Goal: Task Accomplishment & Management: Manage account settings

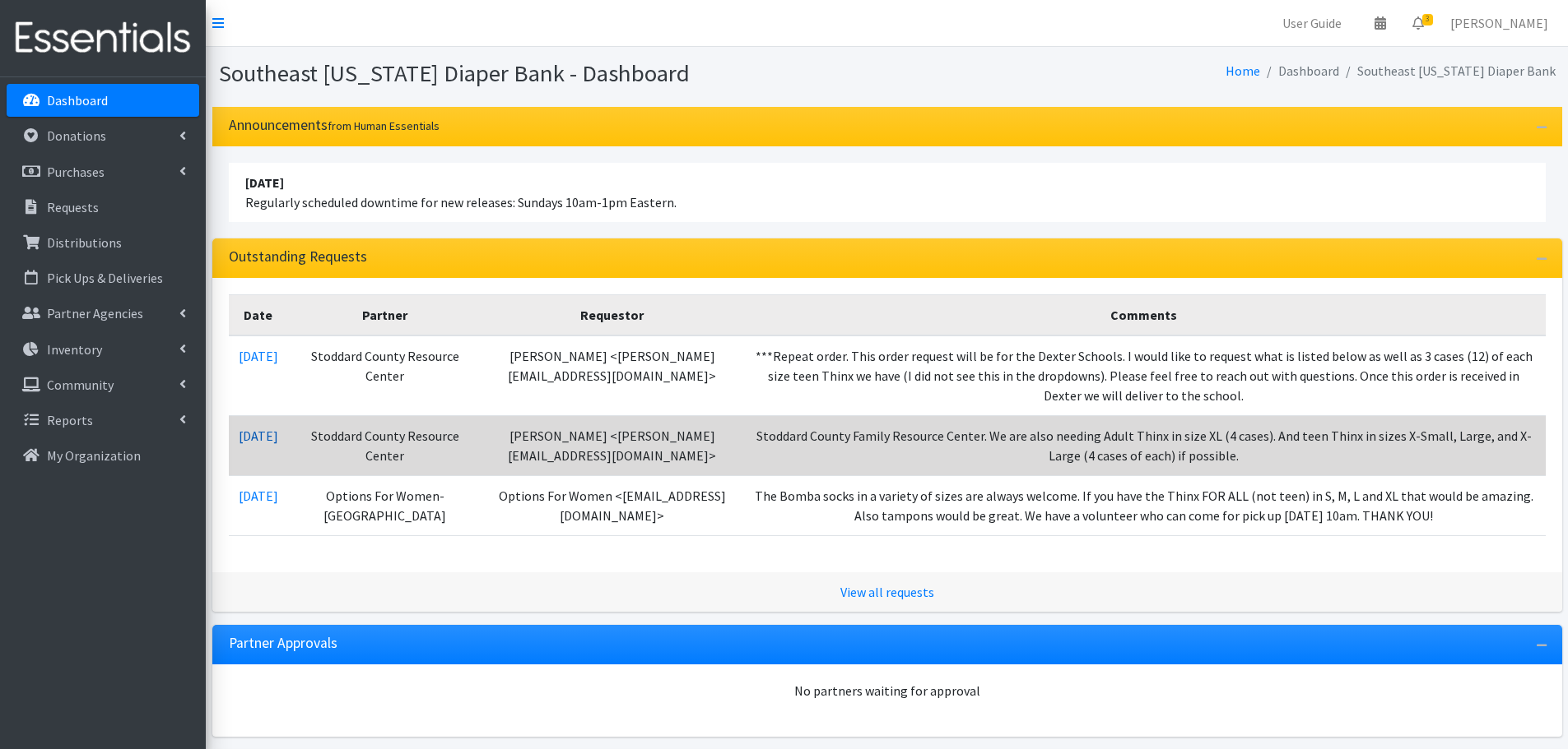
click at [276, 439] on link "10/07/2025" at bounding box center [258, 436] width 39 height 16
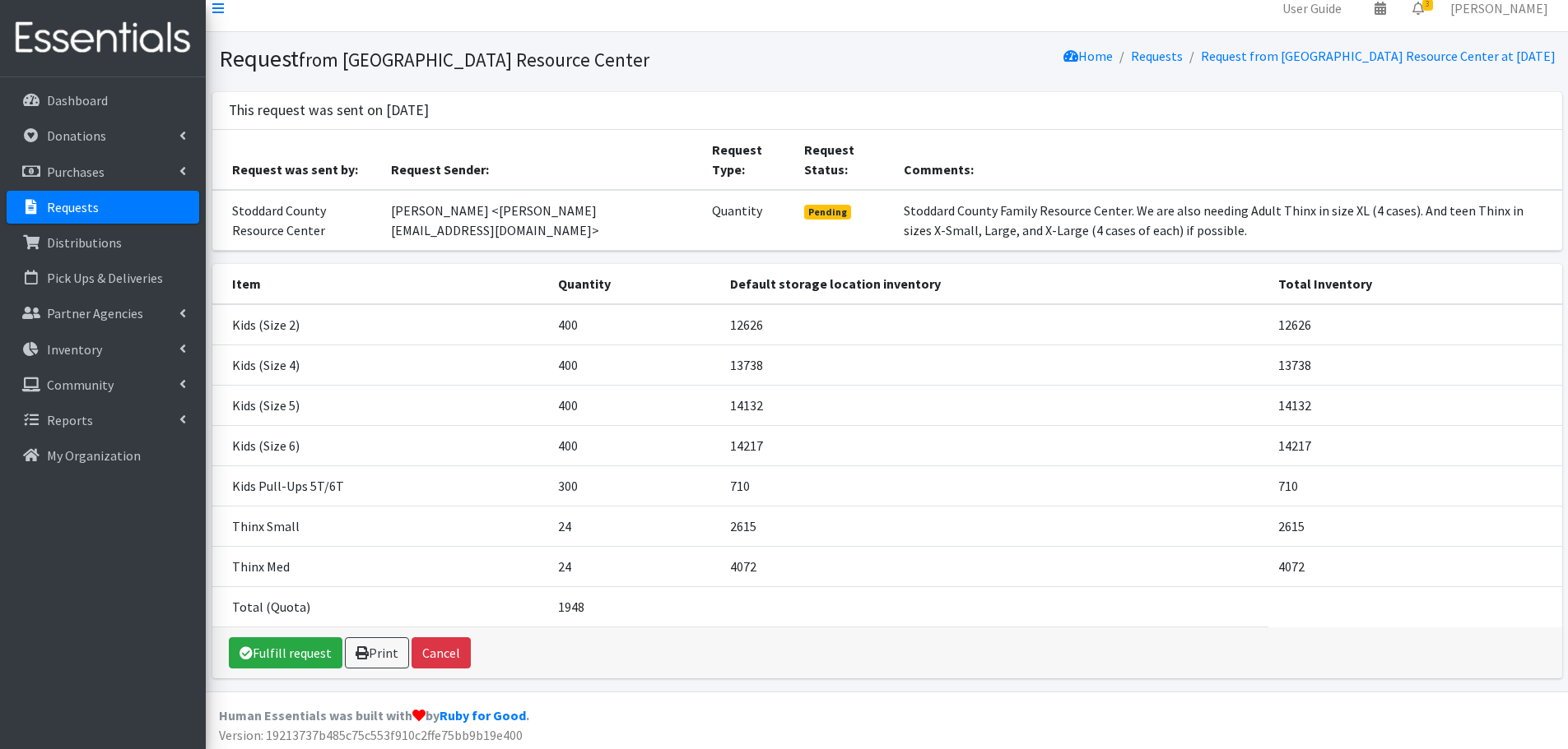
scroll to position [19, 0]
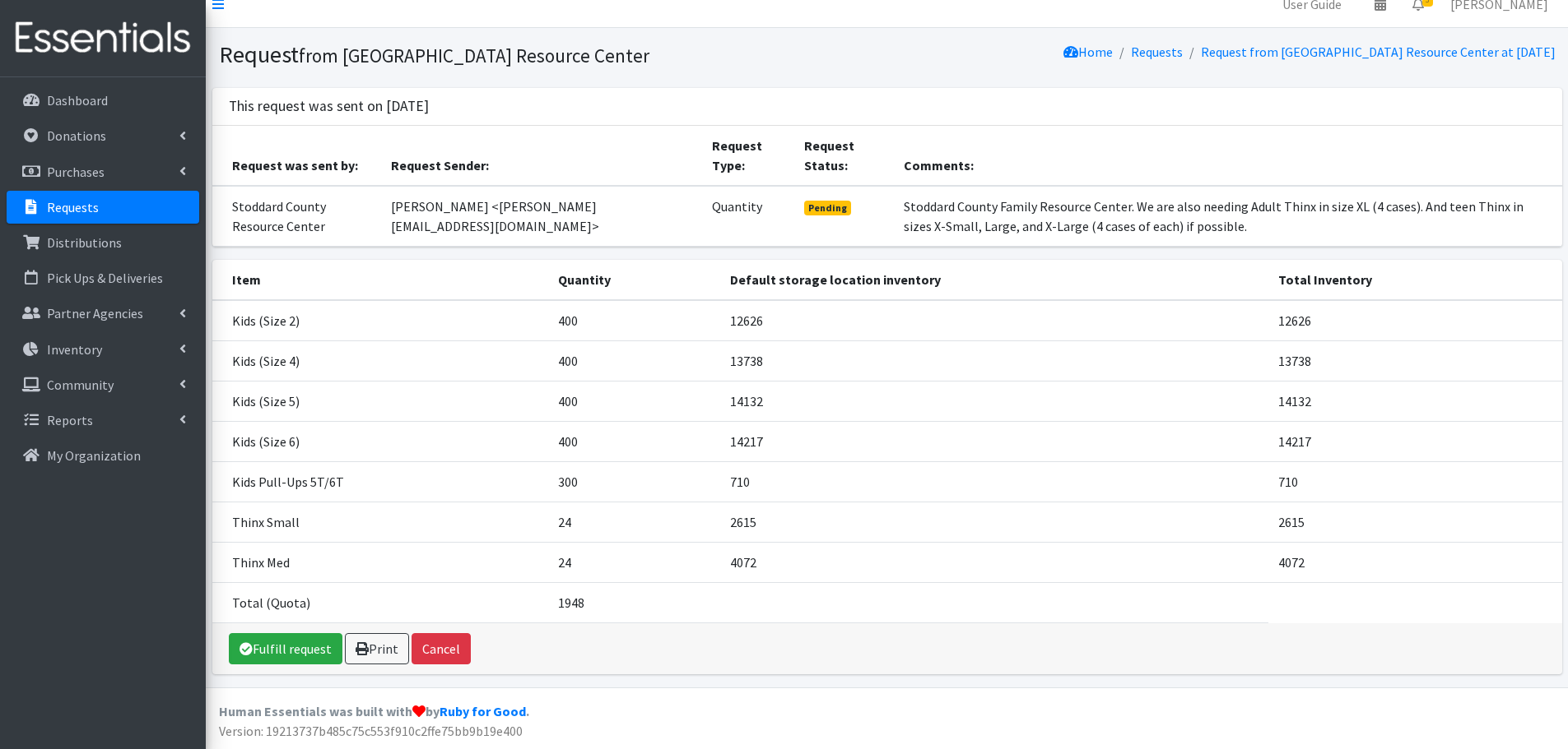
click at [173, 205] on link "Requests" at bounding box center [103, 207] width 193 height 33
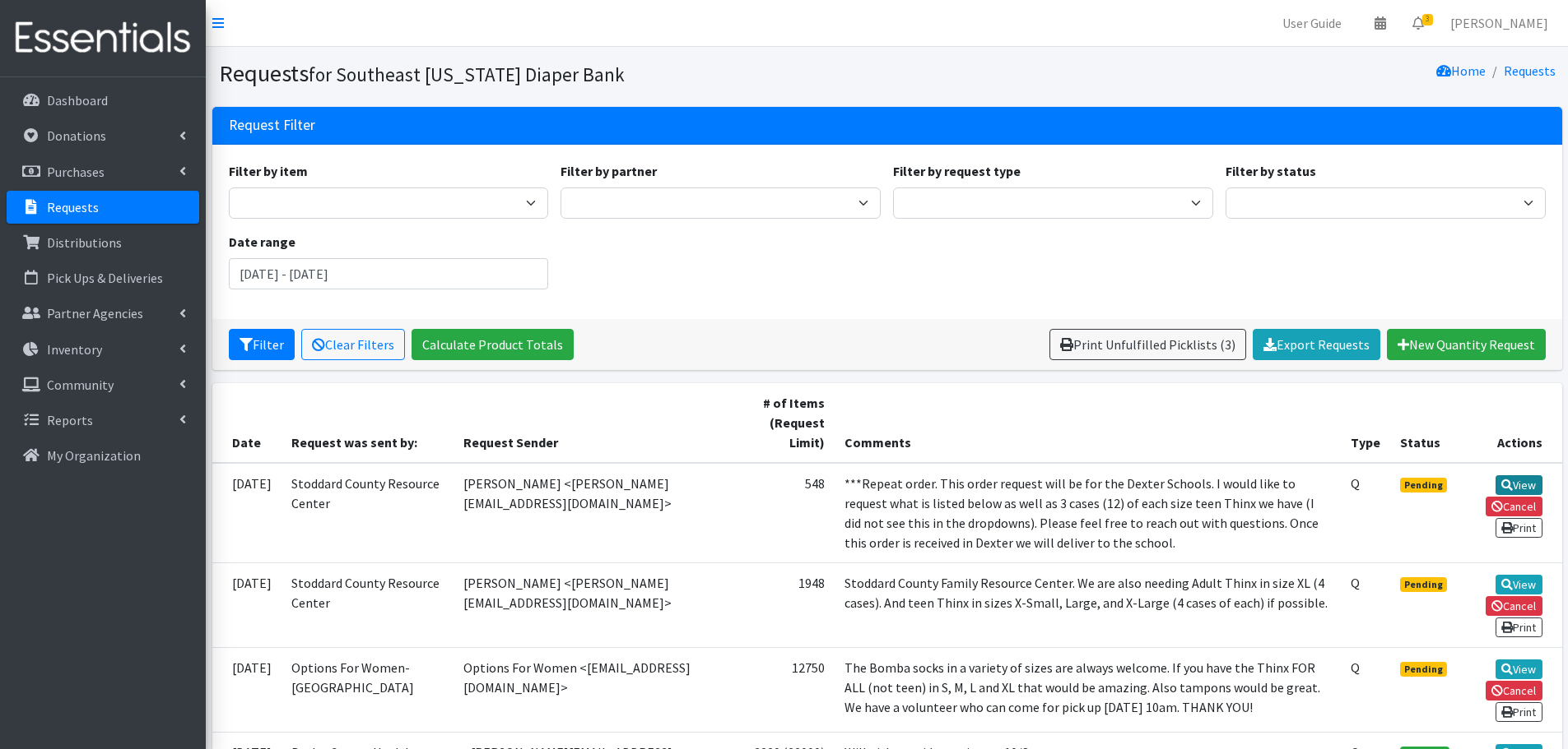
click at [1521, 487] on link "View" at bounding box center [1519, 486] width 47 height 20
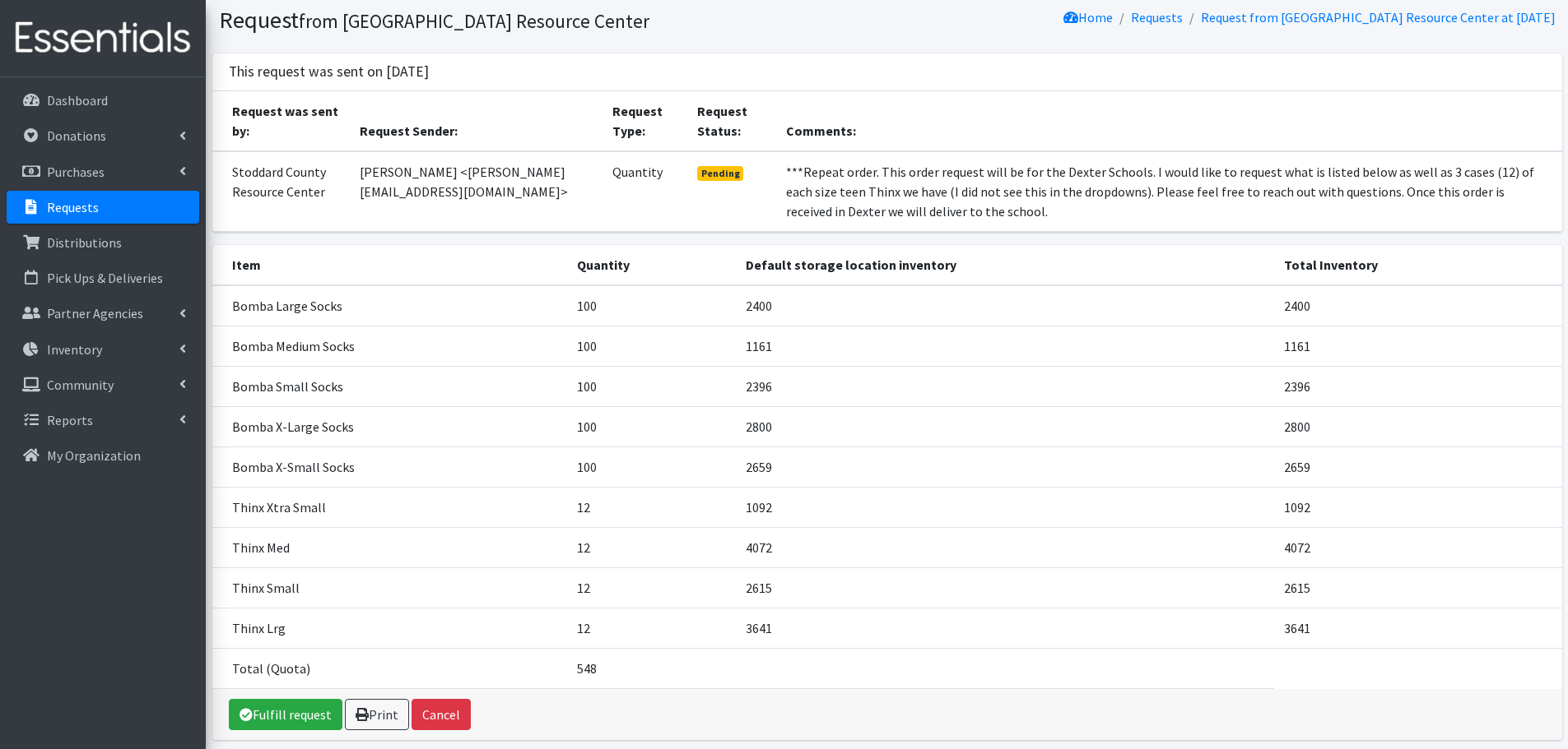
scroll to position [83, 0]
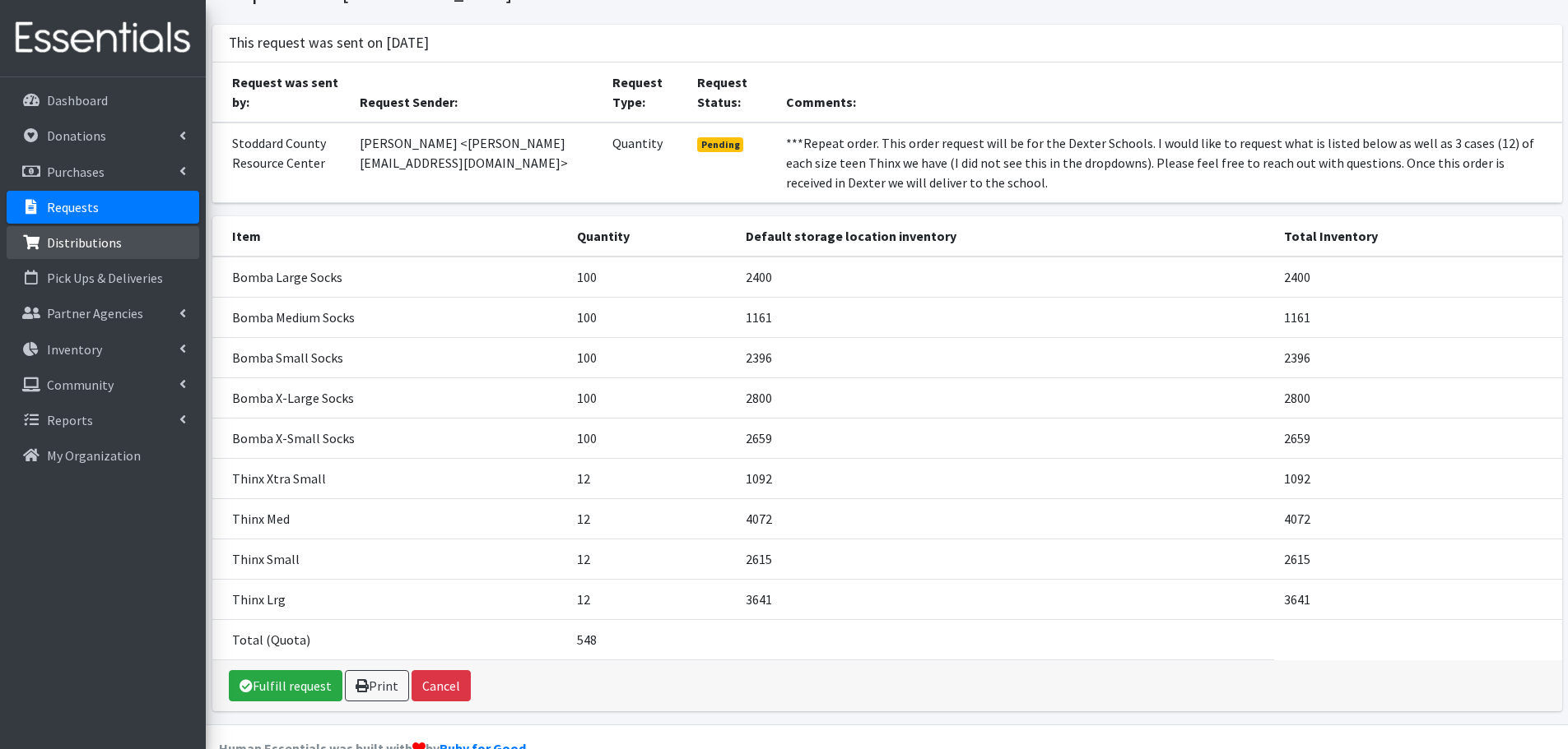
click at [81, 249] on p "Distributions" at bounding box center [84, 242] width 74 height 16
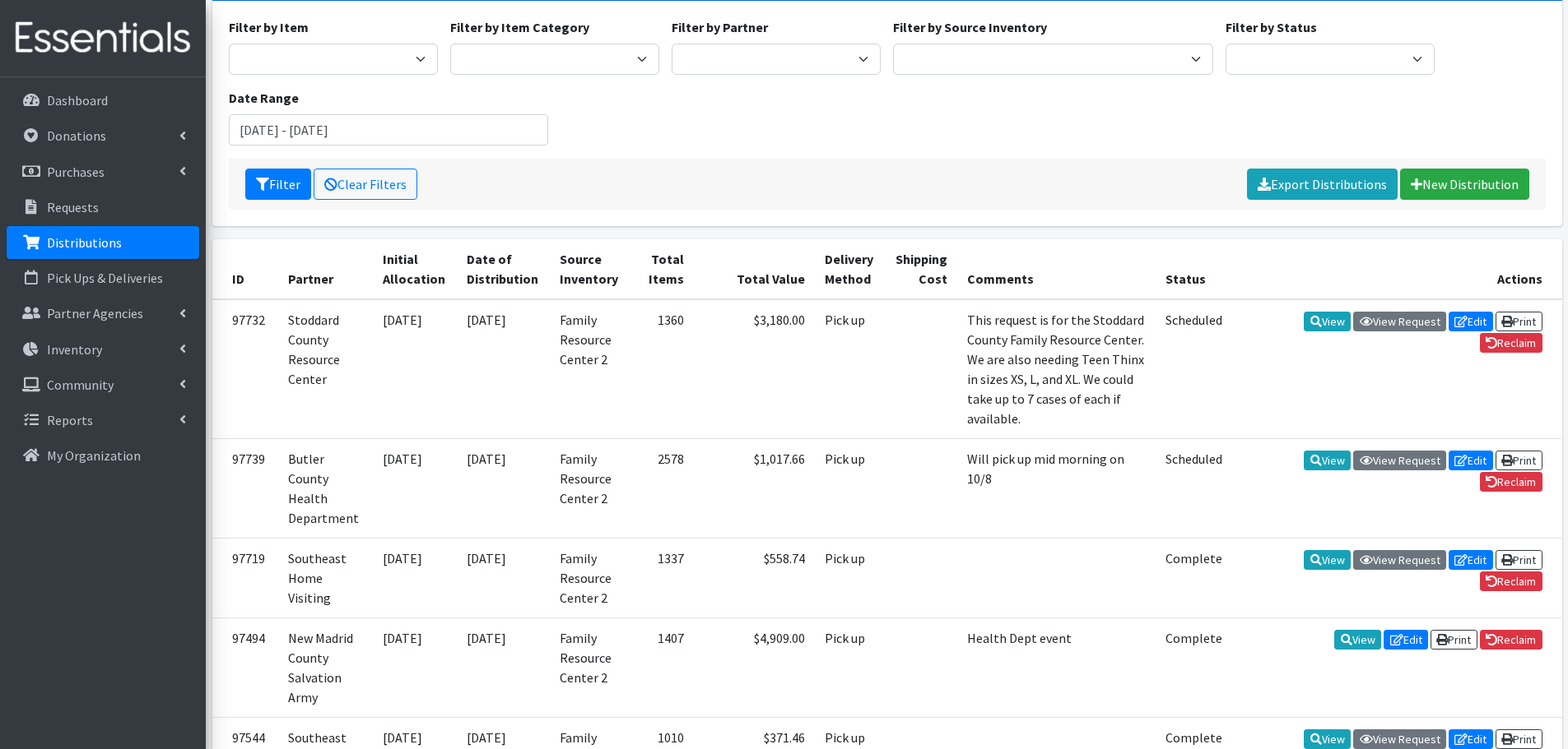
scroll to position [65, 0]
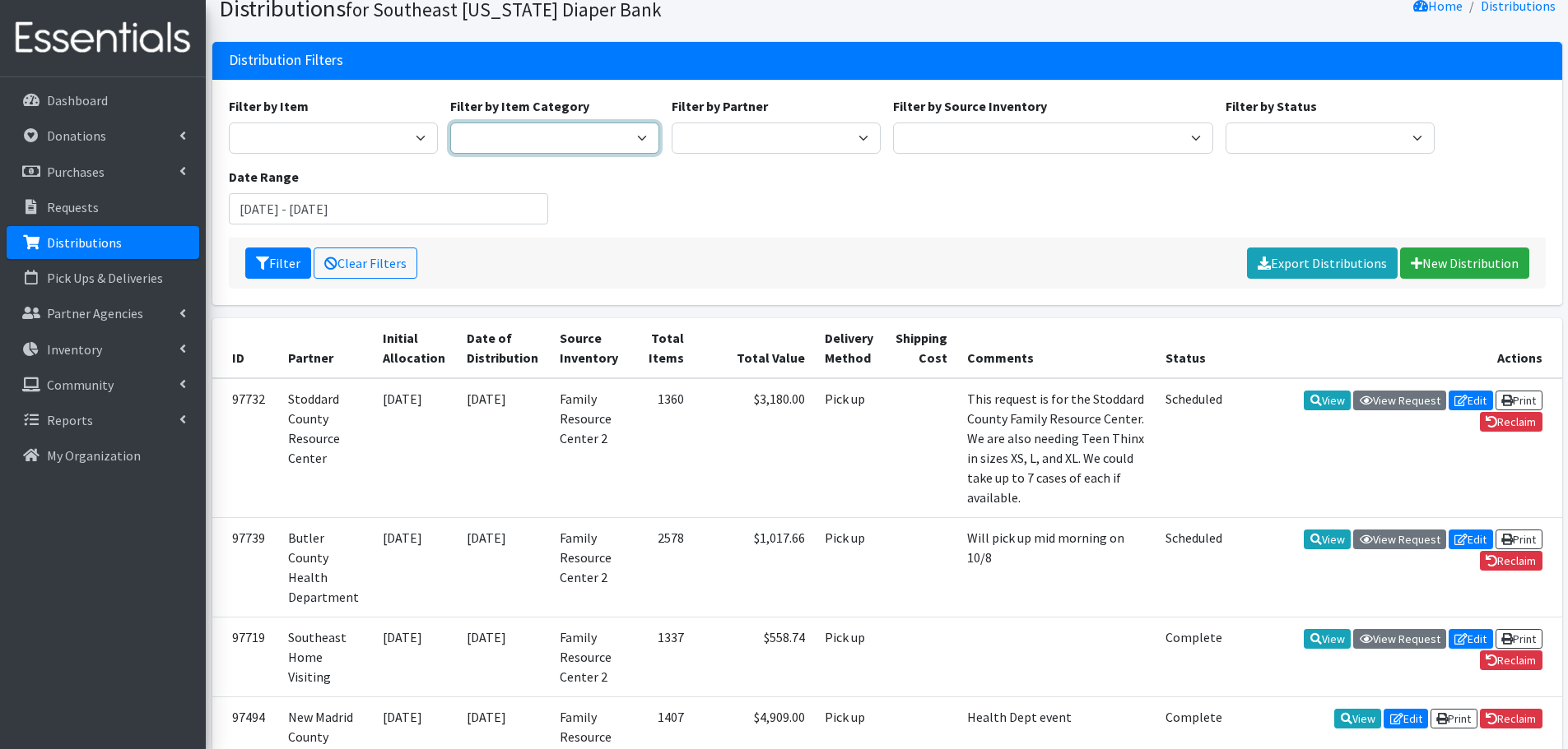
click at [511, 131] on select "Adult Diapers Baby Diapers Period Supplies Out of Stock" at bounding box center [555, 138] width 209 height 31
click at [330, 127] on select "Adult Briefs Large Adult Briefs (Large/X-Large) Adult Briefs Medium Adult Brief…" at bounding box center [333, 138] width 209 height 31
click at [713, 139] on select "ASPIRE WOMEN'S CENTER Bell City Head Start Birthright of Cape & Marble Hill Boo…" at bounding box center [776, 138] width 209 height 31
select select "4929"
click at [671, 123] on select "ASPIRE WOMEN'S CENTER Bell City Head Start Birthright of Cape & Marble Hill Boo…" at bounding box center [776, 138] width 209 height 31
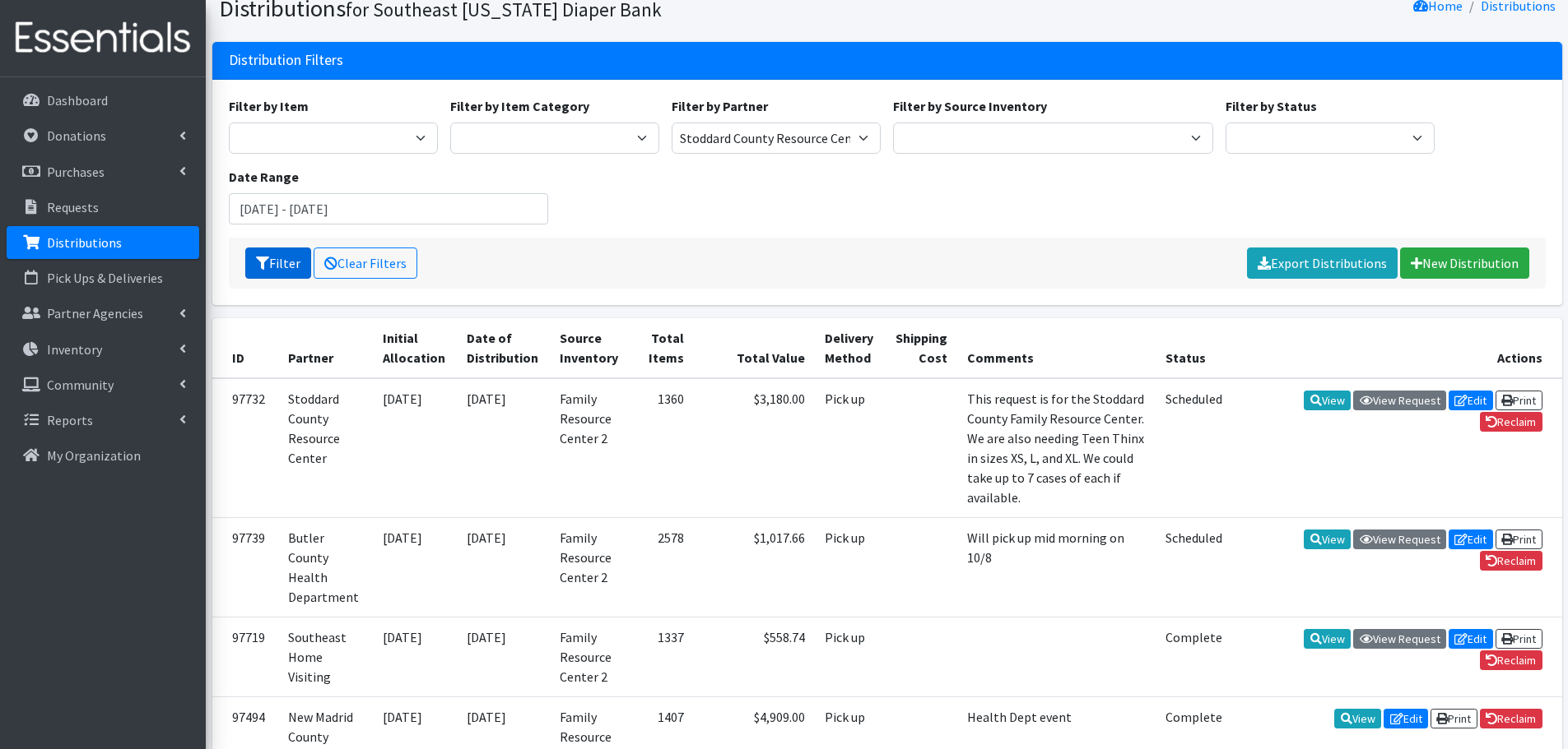
click at [288, 258] on button "Filter" at bounding box center [278, 263] width 65 height 31
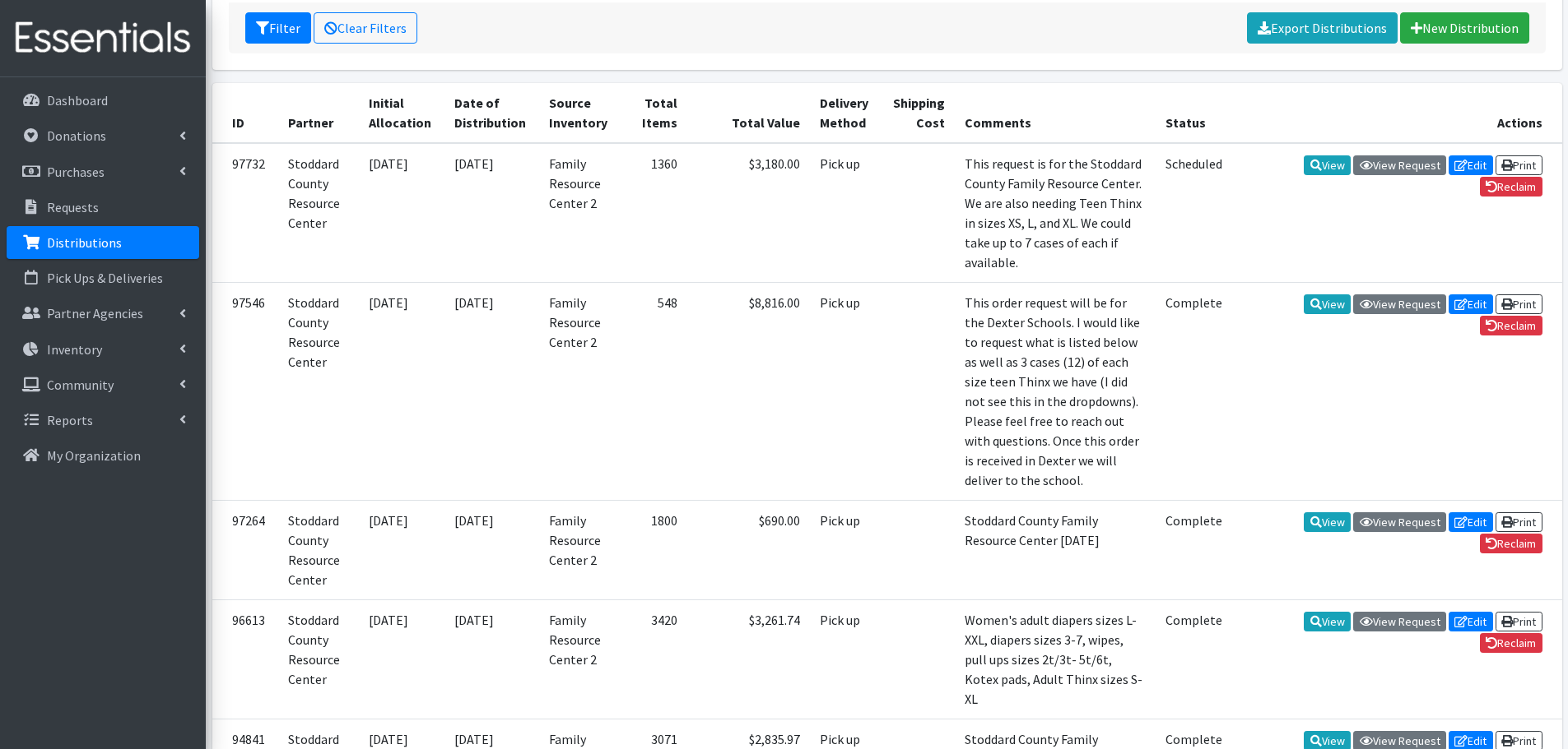
scroll to position [329, 0]
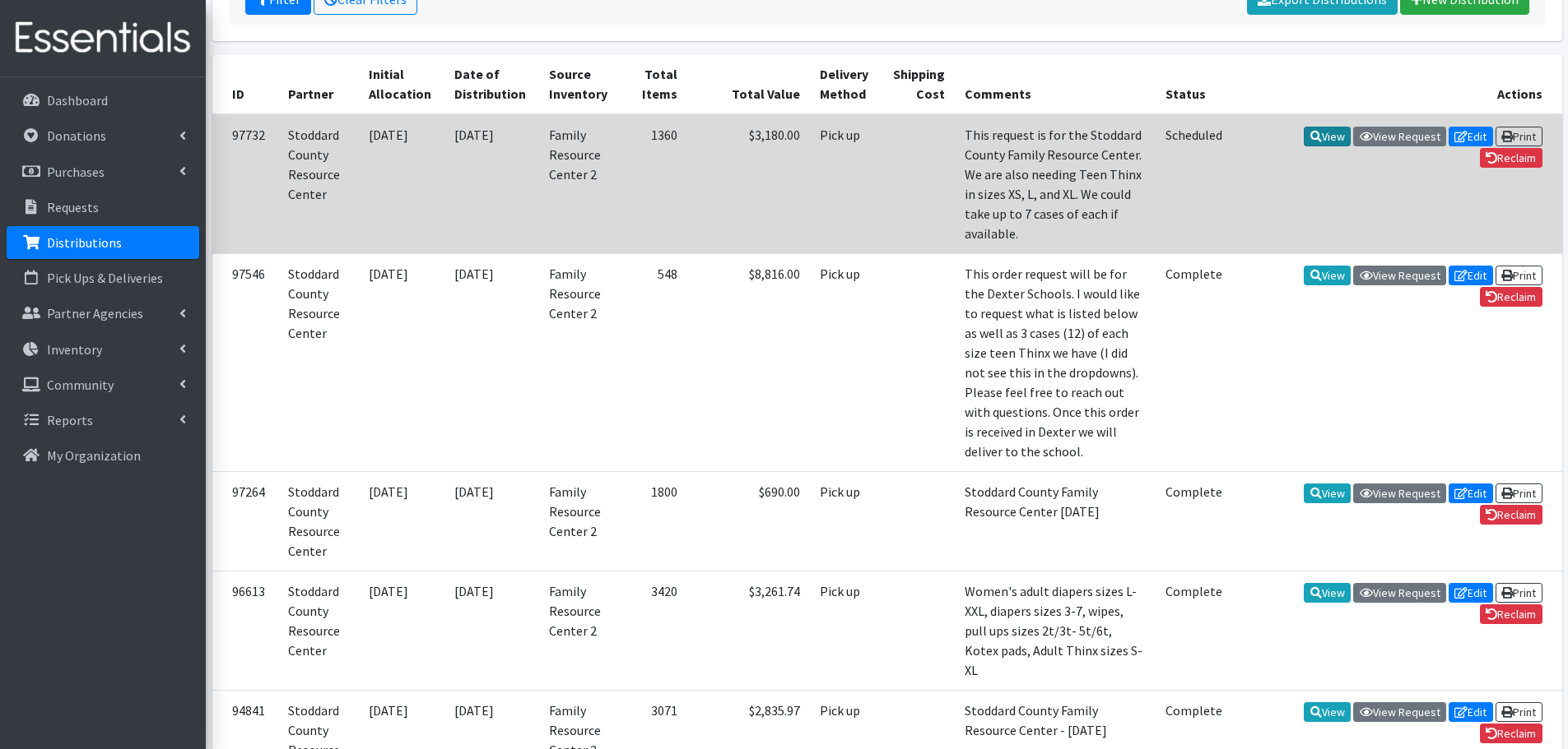
click at [1316, 132] on link "View" at bounding box center [1327, 137] width 47 height 20
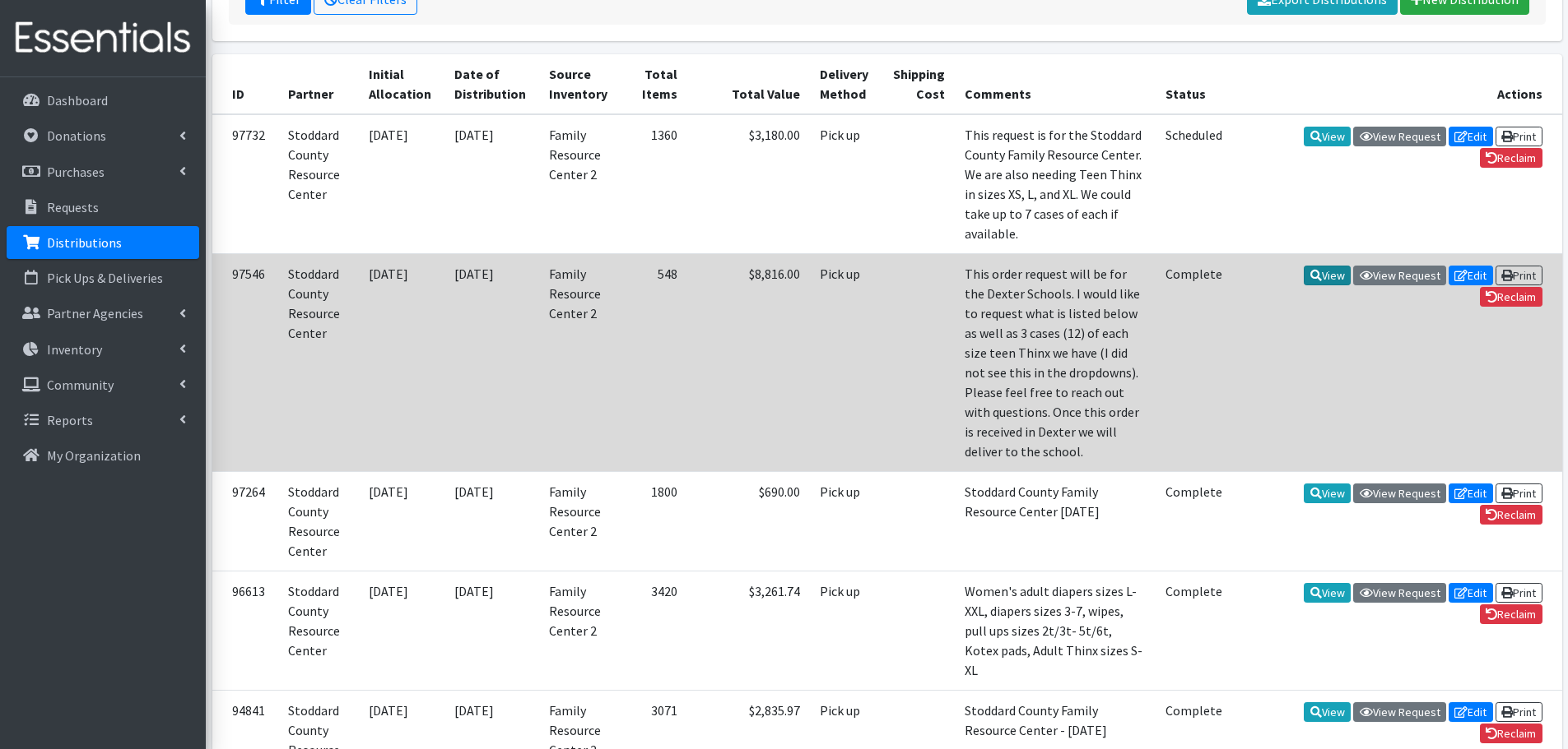
click at [1322, 266] on link "View" at bounding box center [1327, 276] width 47 height 20
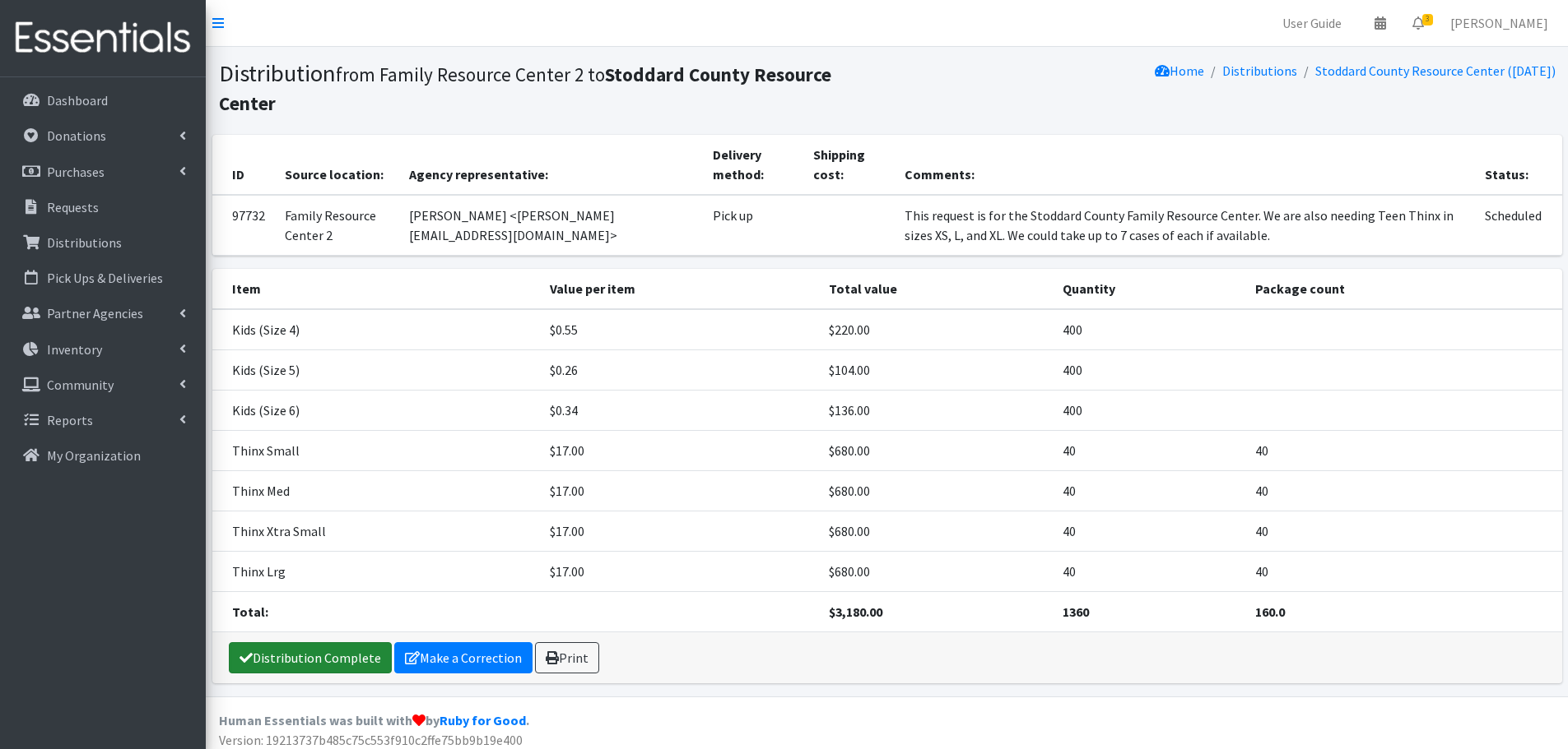
click at [297, 657] on link "Distribution Complete" at bounding box center [310, 658] width 163 height 31
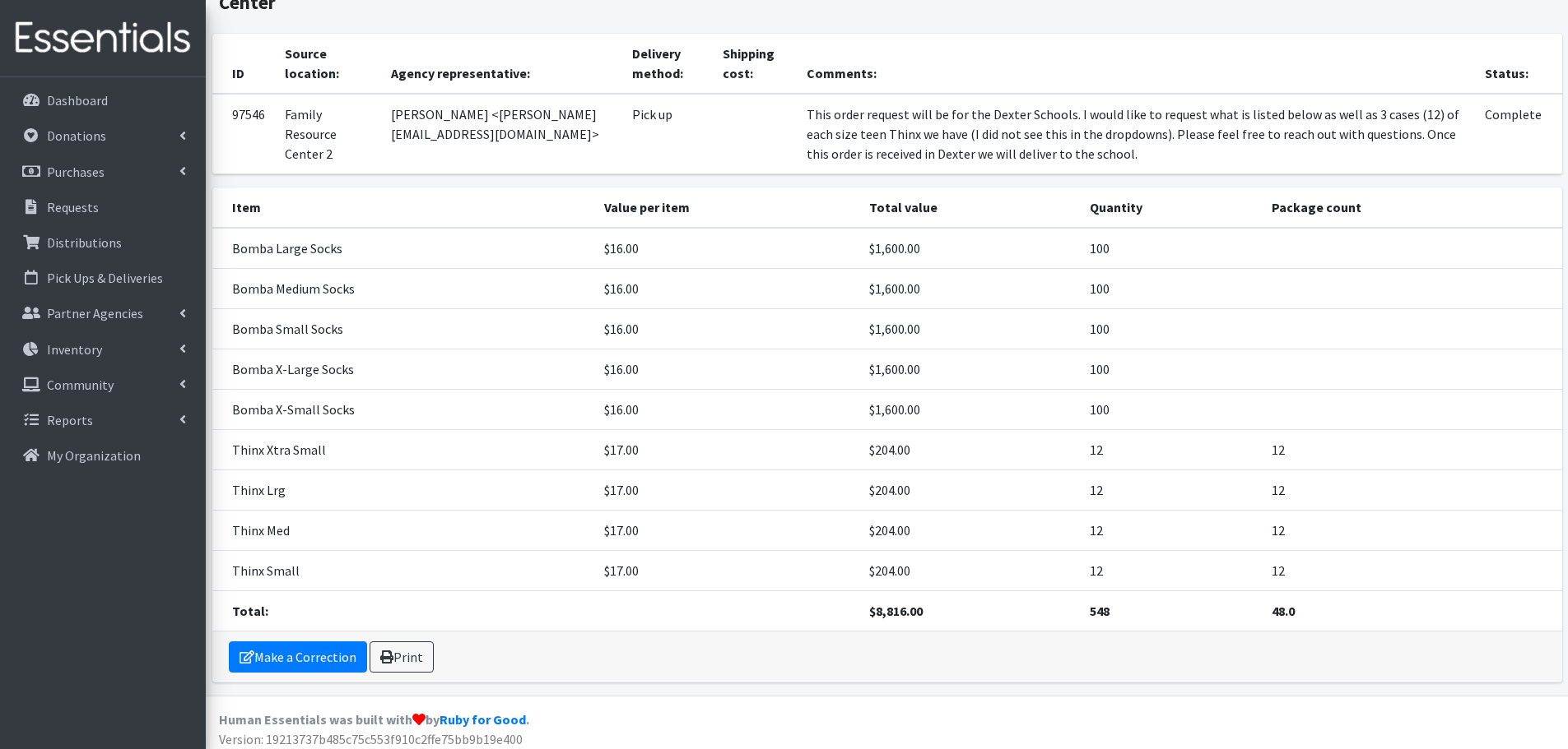
scroll to position [109, 0]
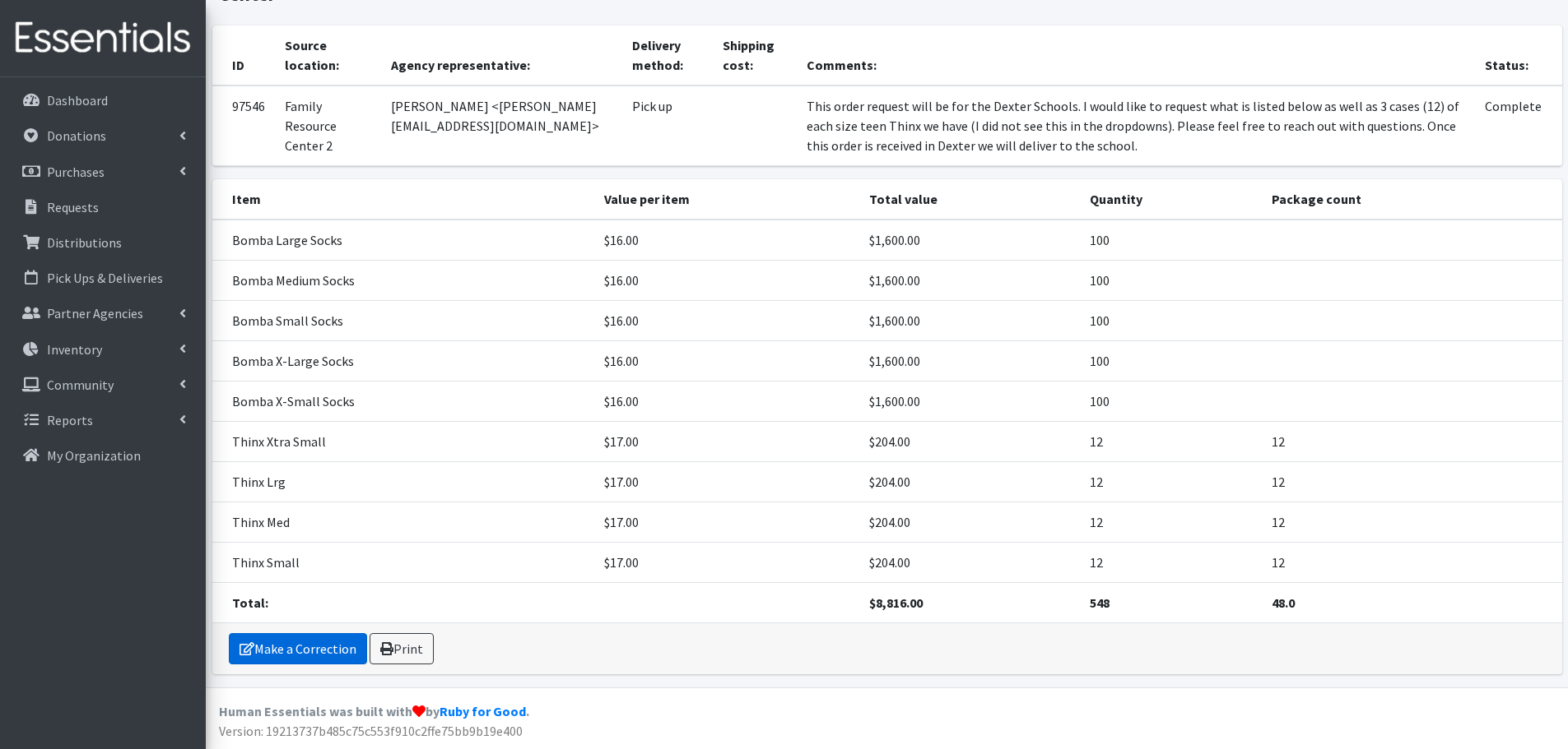
click at [296, 641] on link "Make a Correction" at bounding box center [298, 649] width 138 height 31
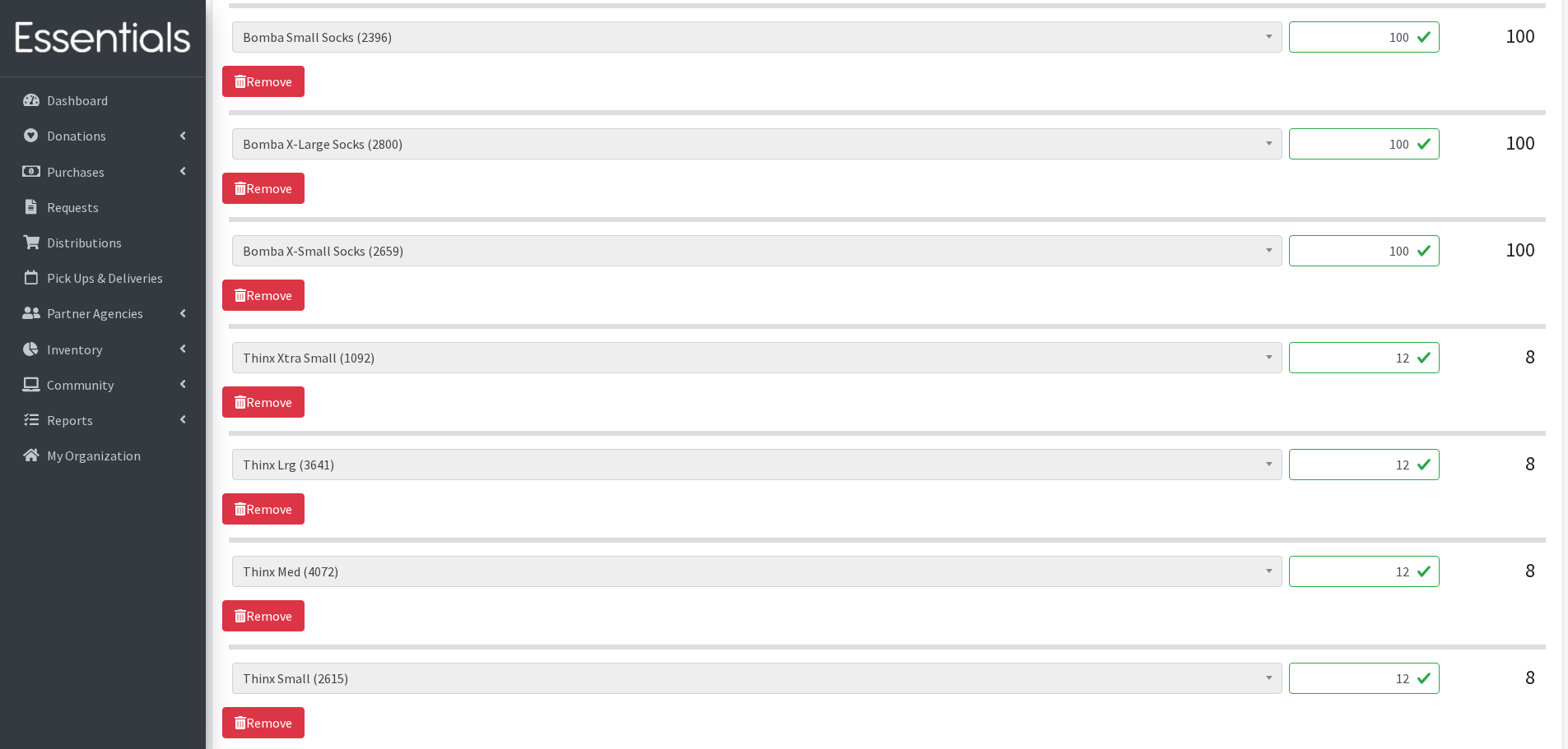
scroll to position [987, 0]
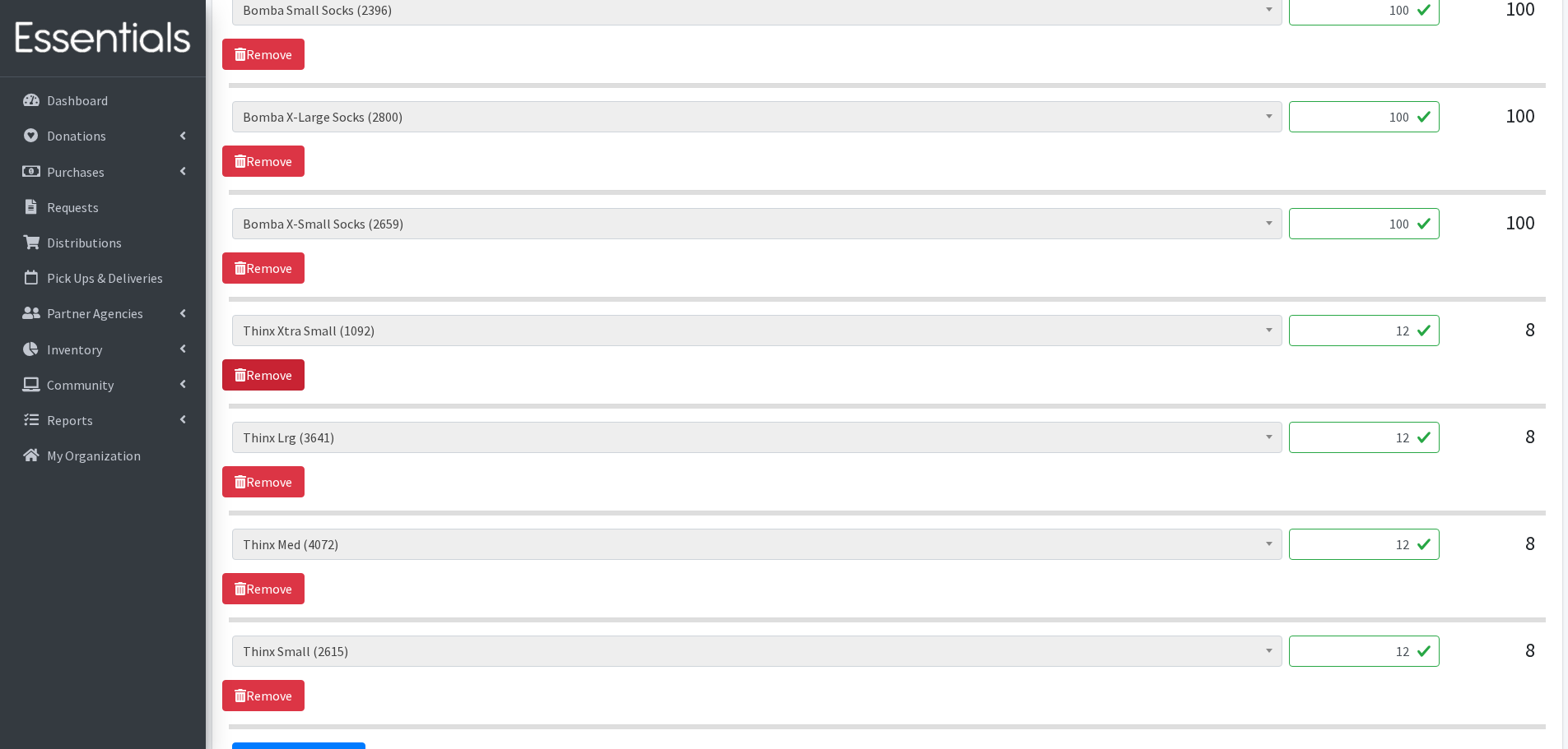
click at [276, 372] on link "Remove" at bounding box center [263, 375] width 83 height 31
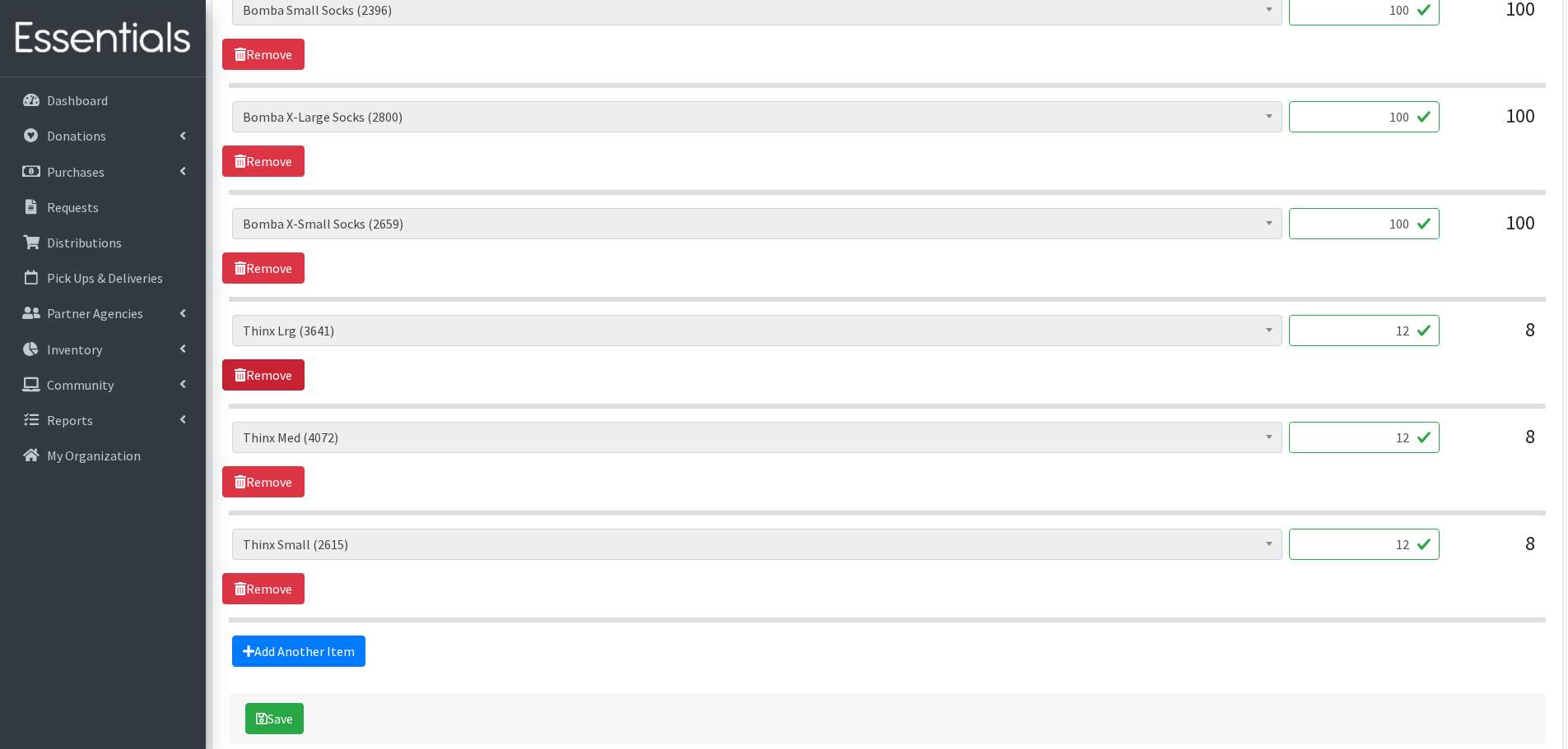
click at [276, 372] on link "Remove" at bounding box center [263, 375] width 83 height 31
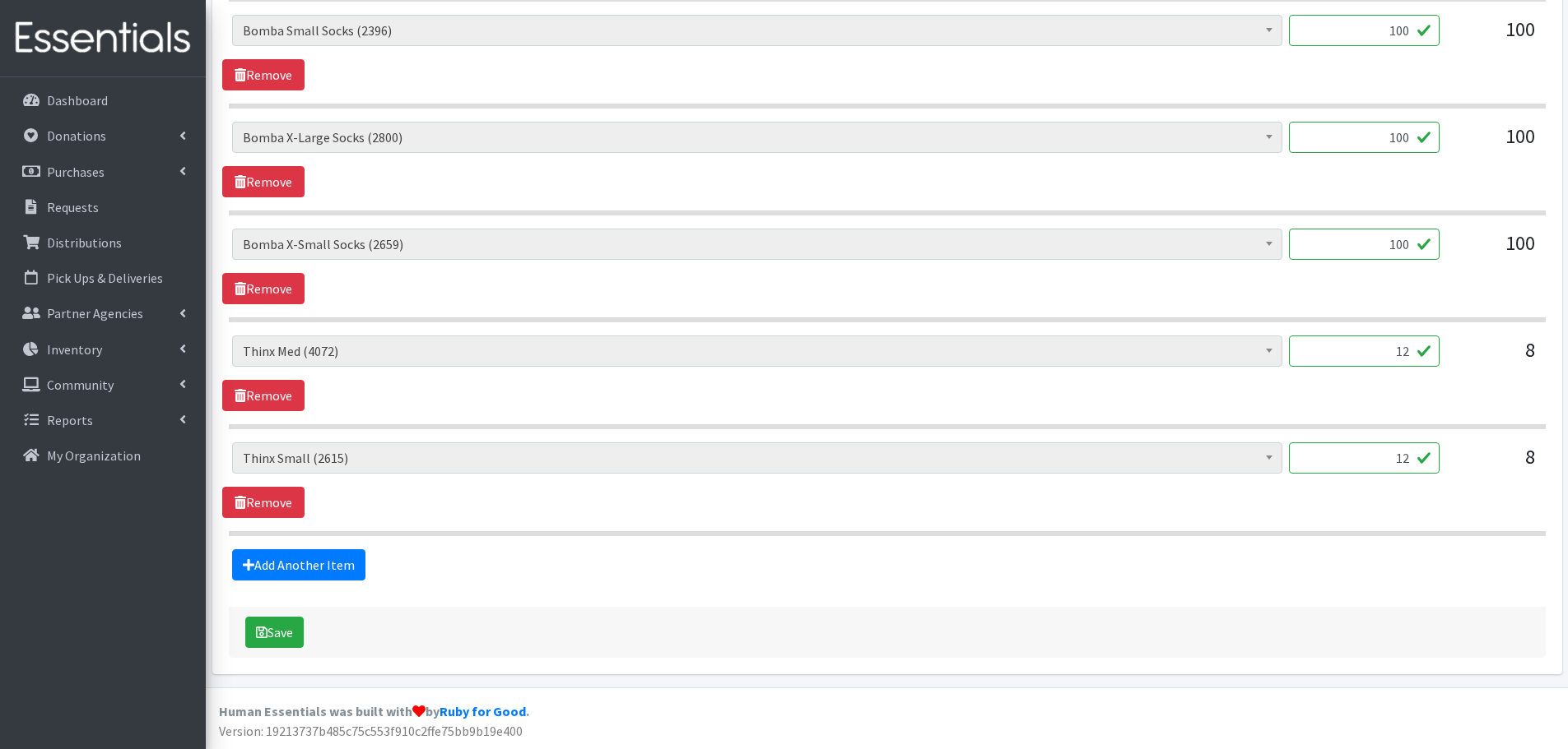
scroll to position [966, 0]
click at [264, 404] on link "Remove" at bounding box center [263, 396] width 83 height 31
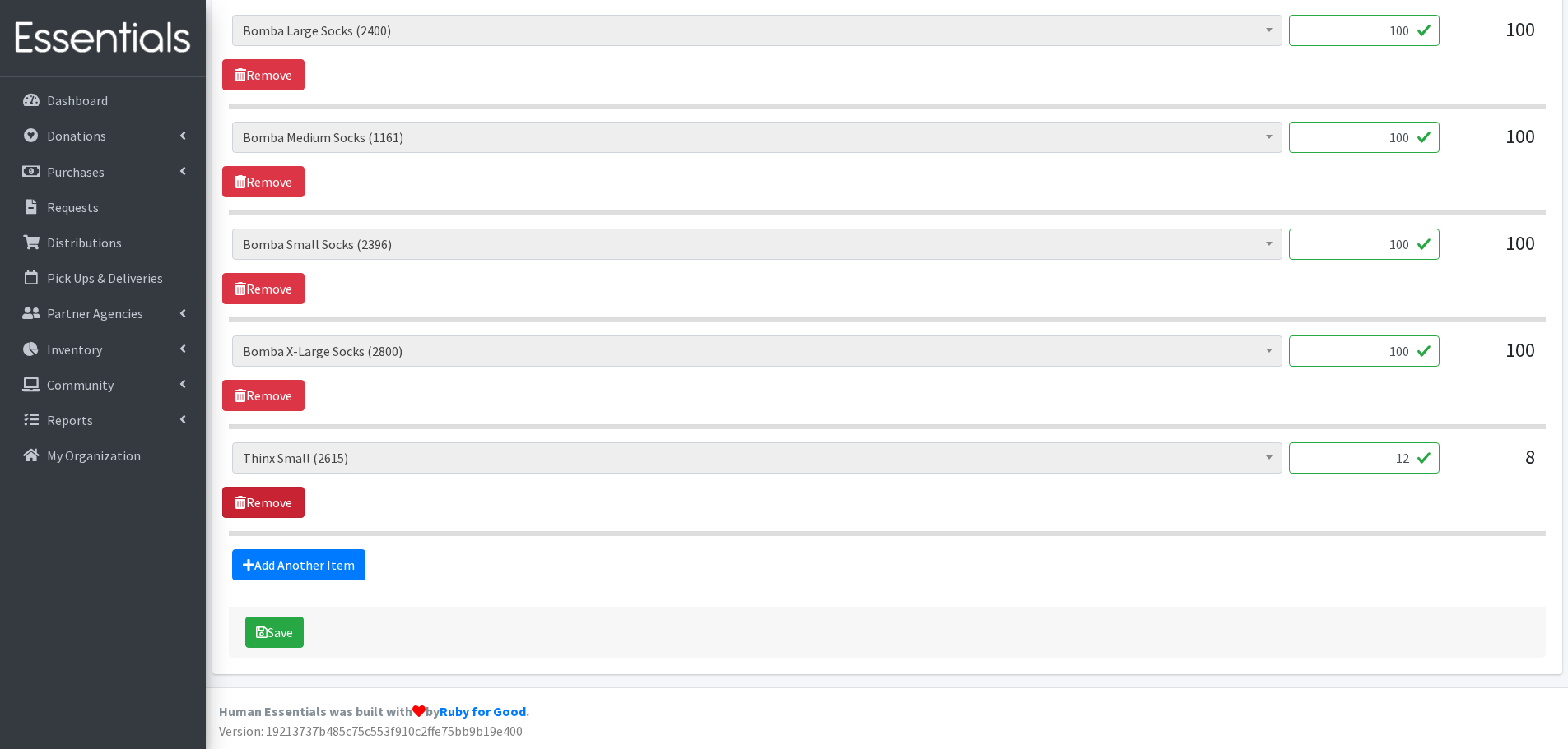
click at [265, 496] on link "Remove" at bounding box center [263, 502] width 83 height 31
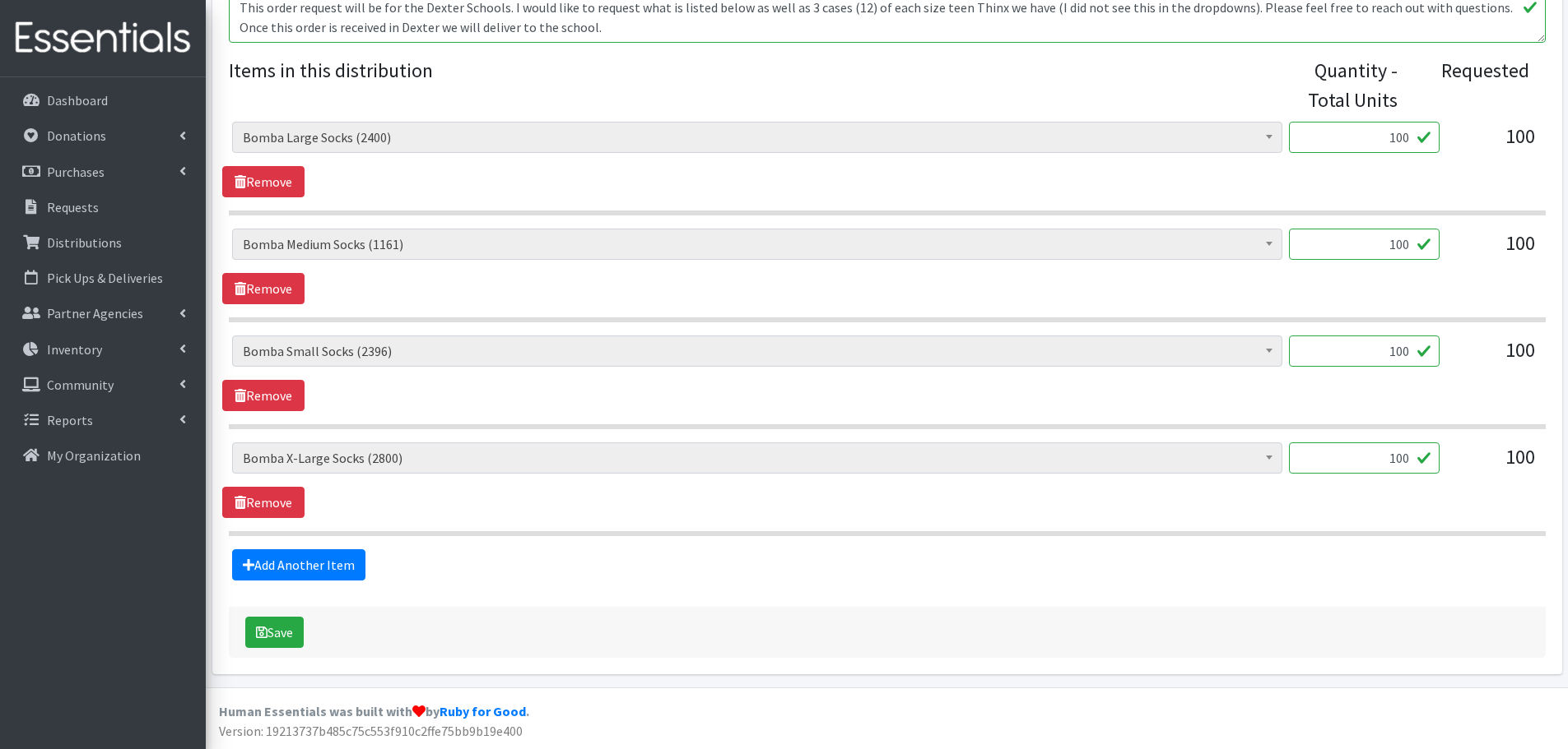
scroll to position [646, 0]
click at [293, 552] on link "Add Another Item" at bounding box center [298, 565] width 134 height 31
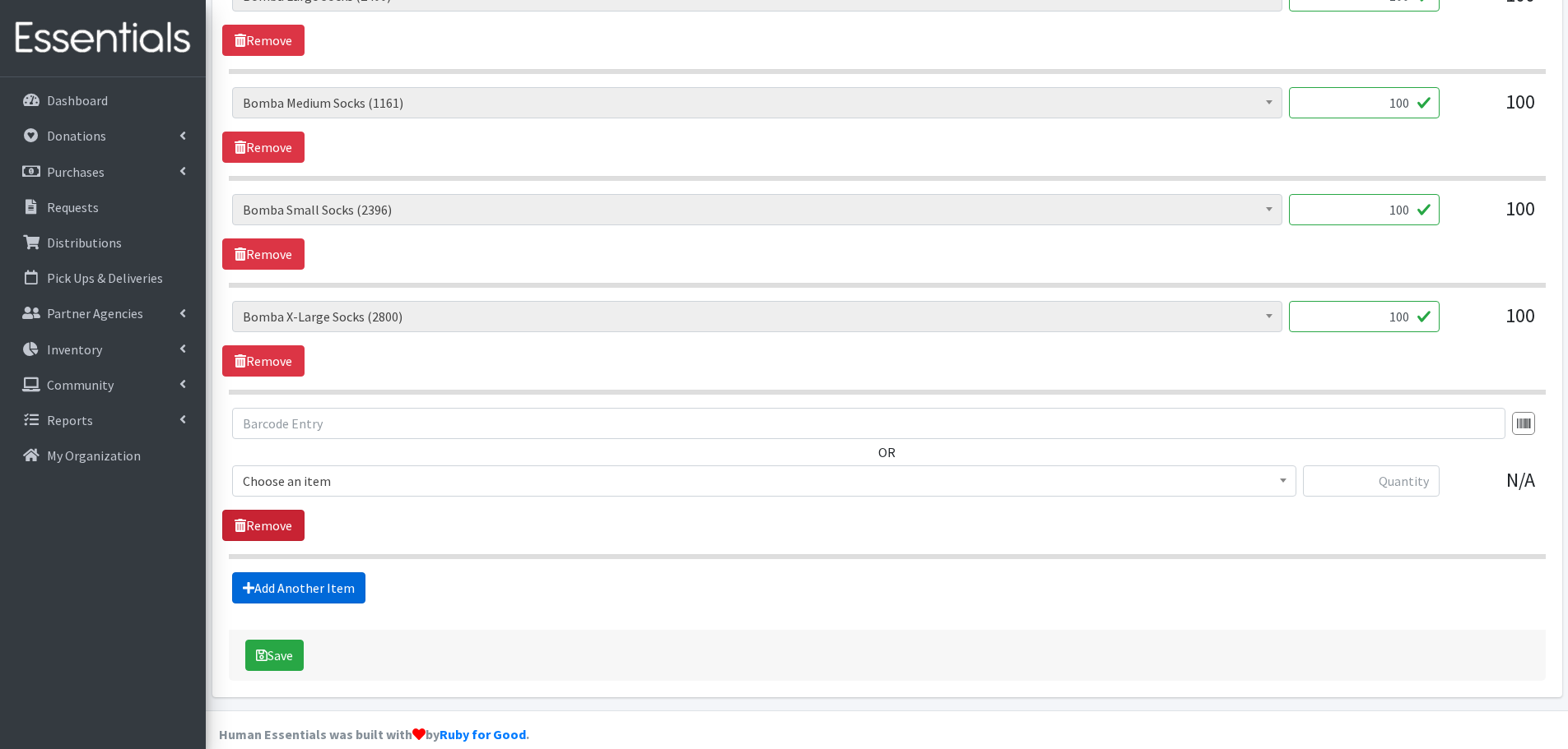
scroll to position [810, 0]
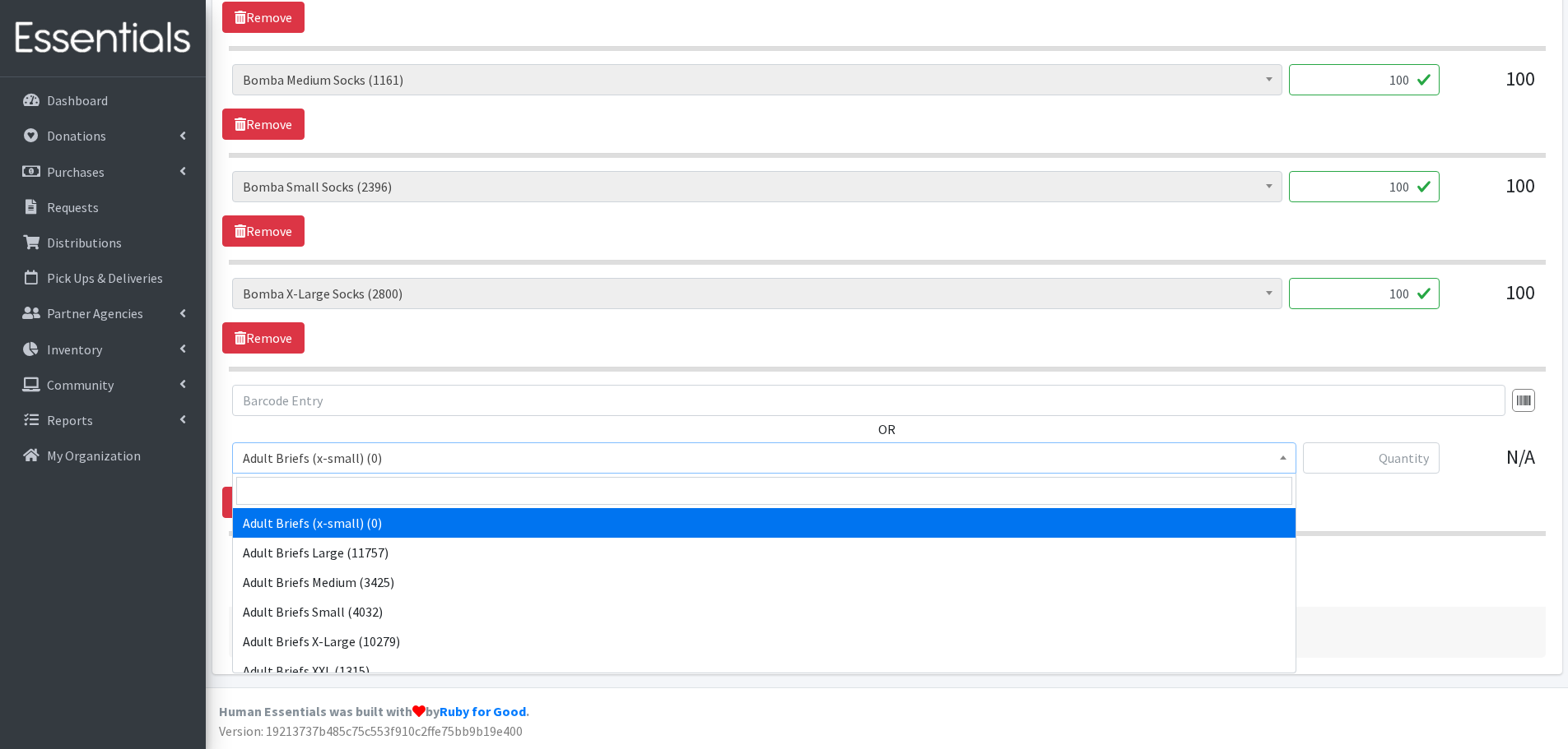
click at [298, 450] on span "Adult Briefs (x-small) (0)" at bounding box center [764, 458] width 1043 height 23
click at [359, 487] on input "search" at bounding box center [764, 490] width 1056 height 28
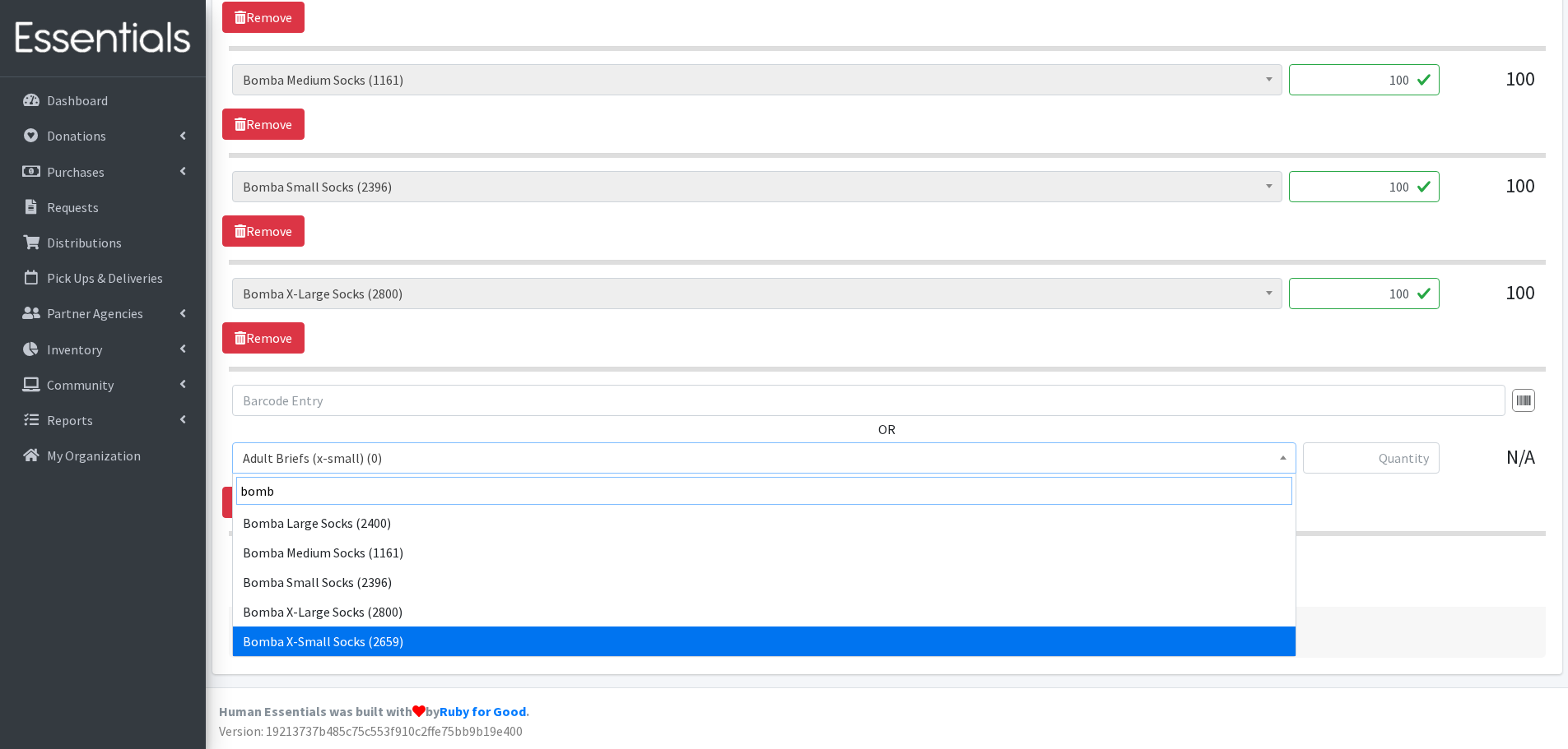
type input "bomb"
select select "14299"
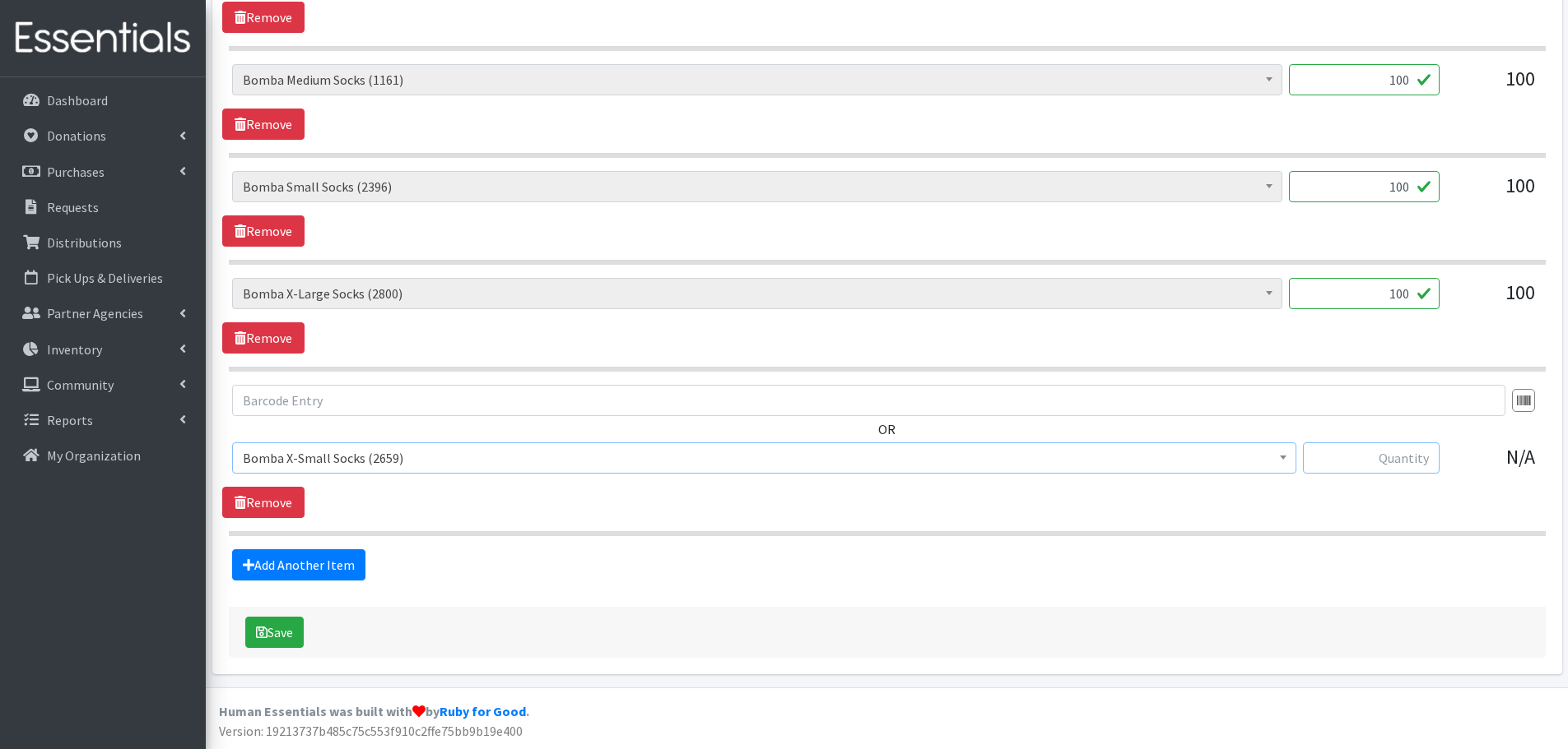
click at [1355, 462] on input "text" at bounding box center [1371, 458] width 136 height 31
type input "100"
drag, startPoint x: 1325, startPoint y: 496, endPoint x: 1240, endPoint y: 500, distance: 85.1
click at [1324, 496] on div "OR Adult Briefs (x-small) (0) Adult Briefs Large (11757) Adult Briefs Medium (3…" at bounding box center [887, 451] width 1329 height 133
click at [283, 623] on button "Save" at bounding box center [274, 632] width 58 height 31
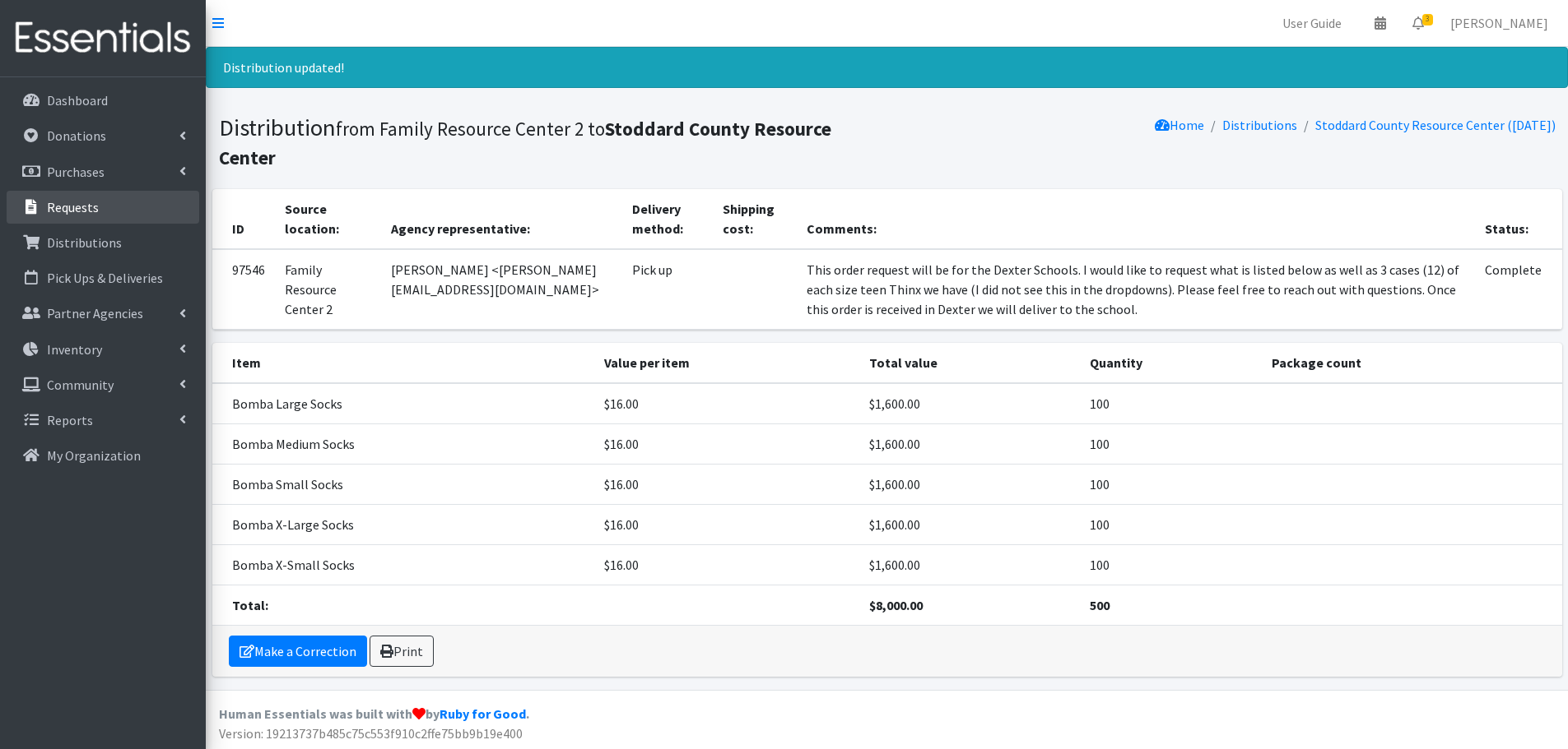
click at [118, 222] on link "Requests" at bounding box center [103, 207] width 193 height 33
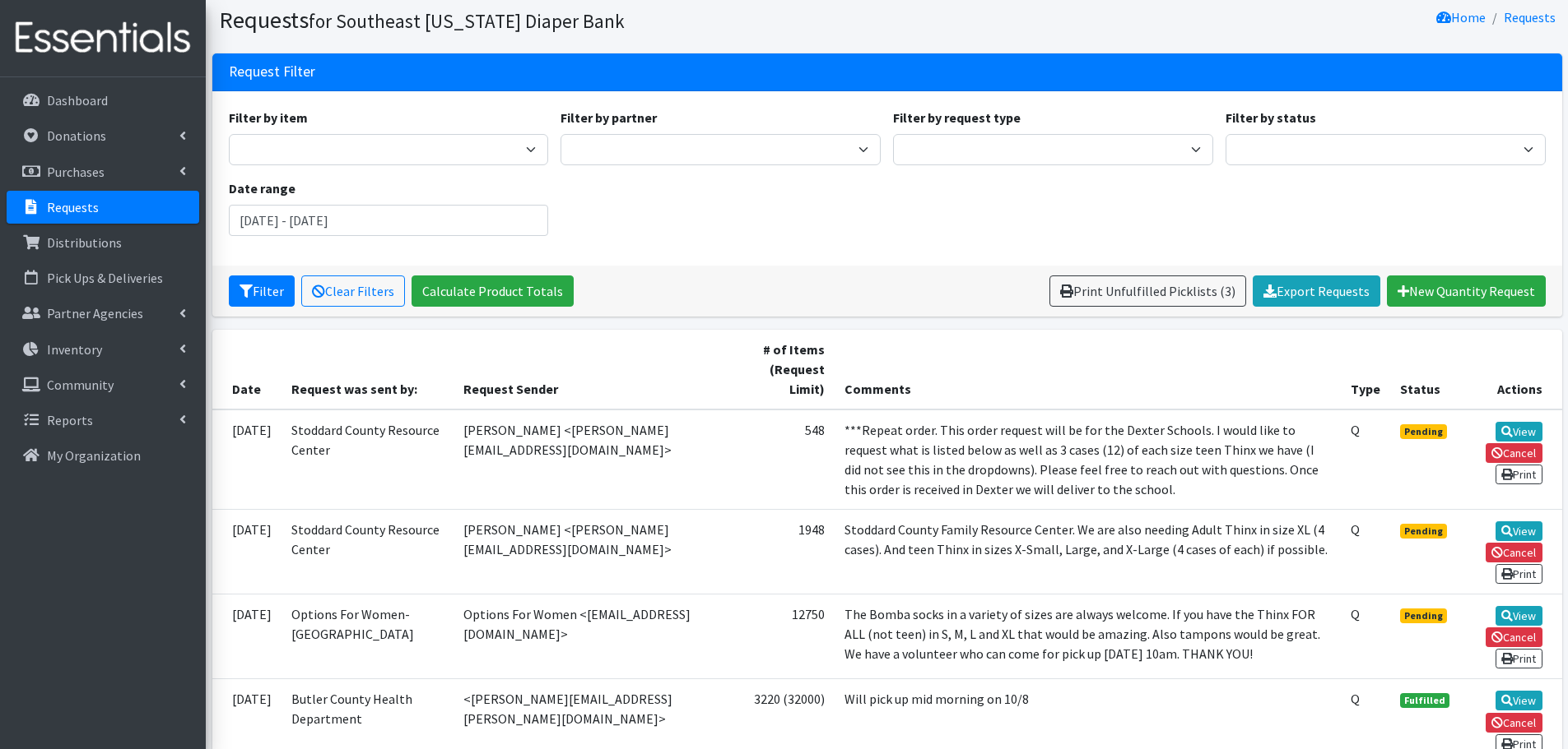
scroll to position [83, 0]
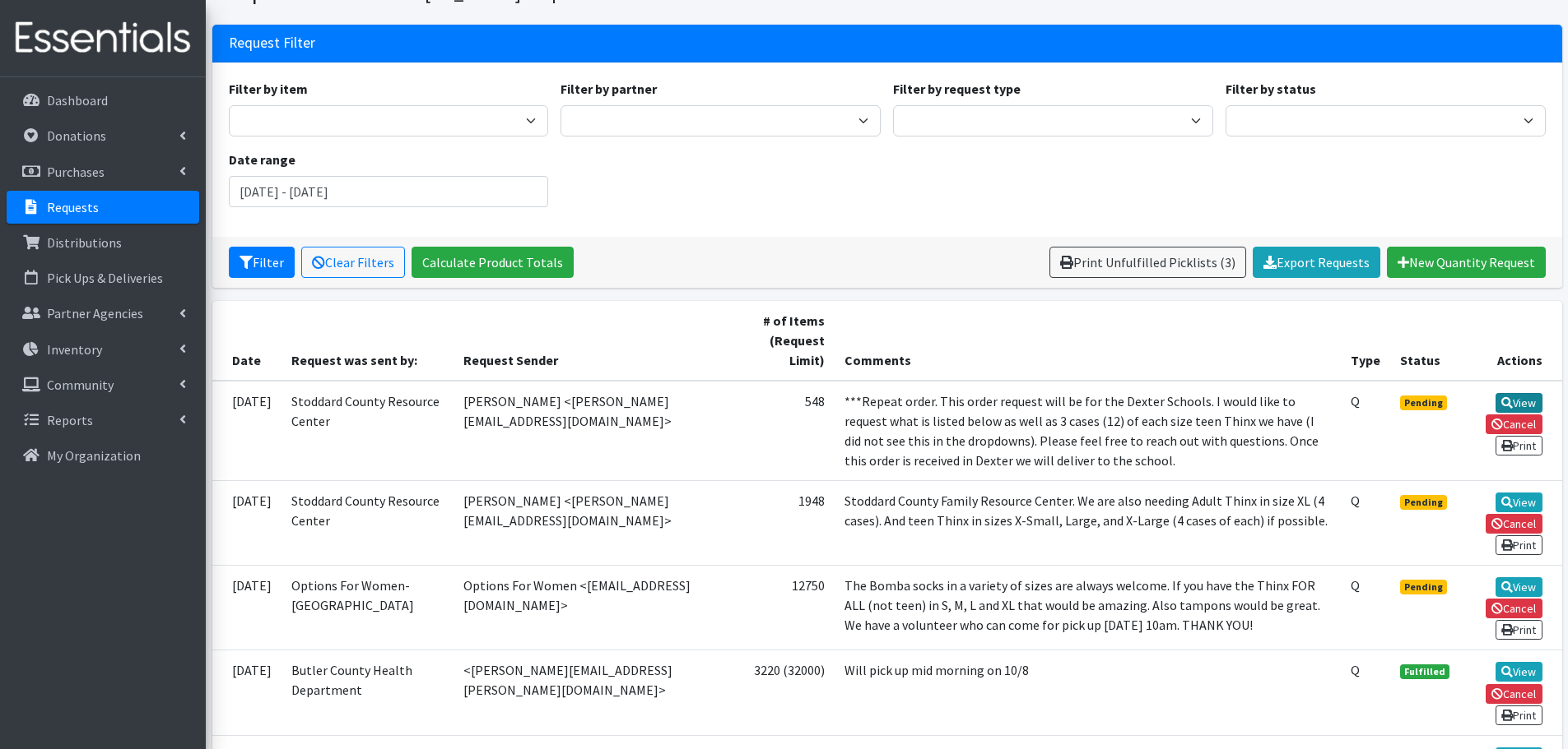
click at [1520, 404] on link "View" at bounding box center [1519, 403] width 47 height 20
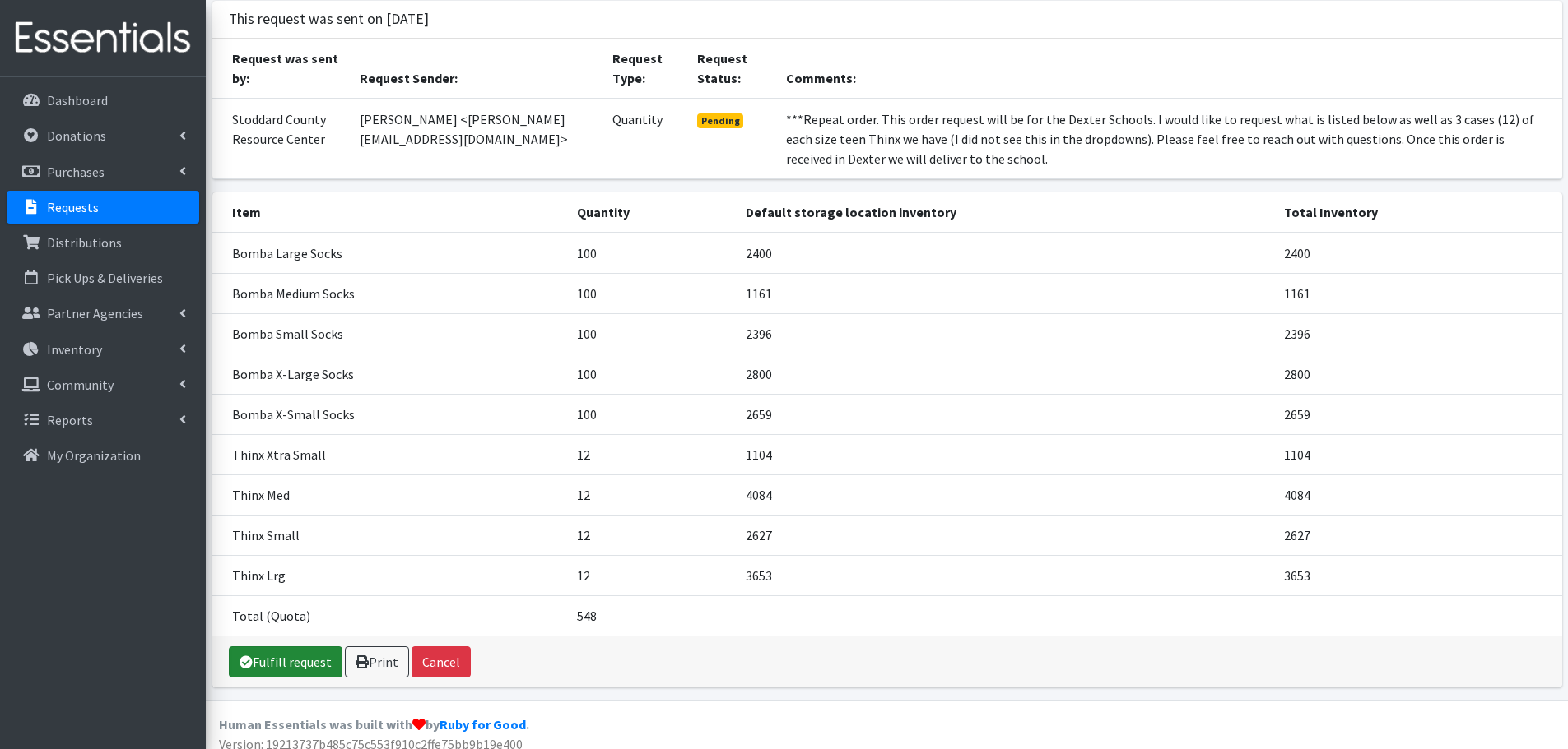
scroll to position [119, 0]
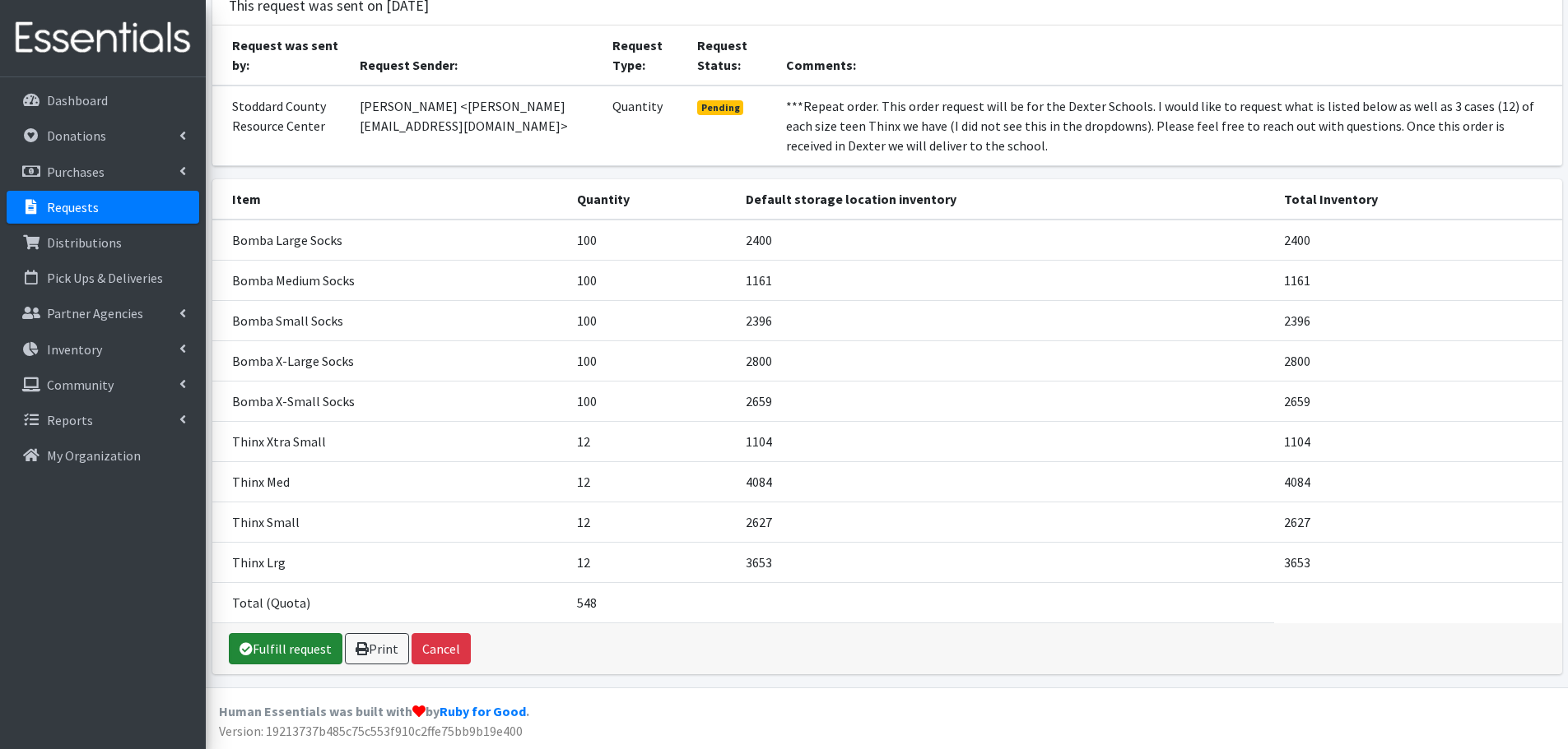
click at [287, 654] on link "Fulfill request" at bounding box center [285, 649] width 114 height 31
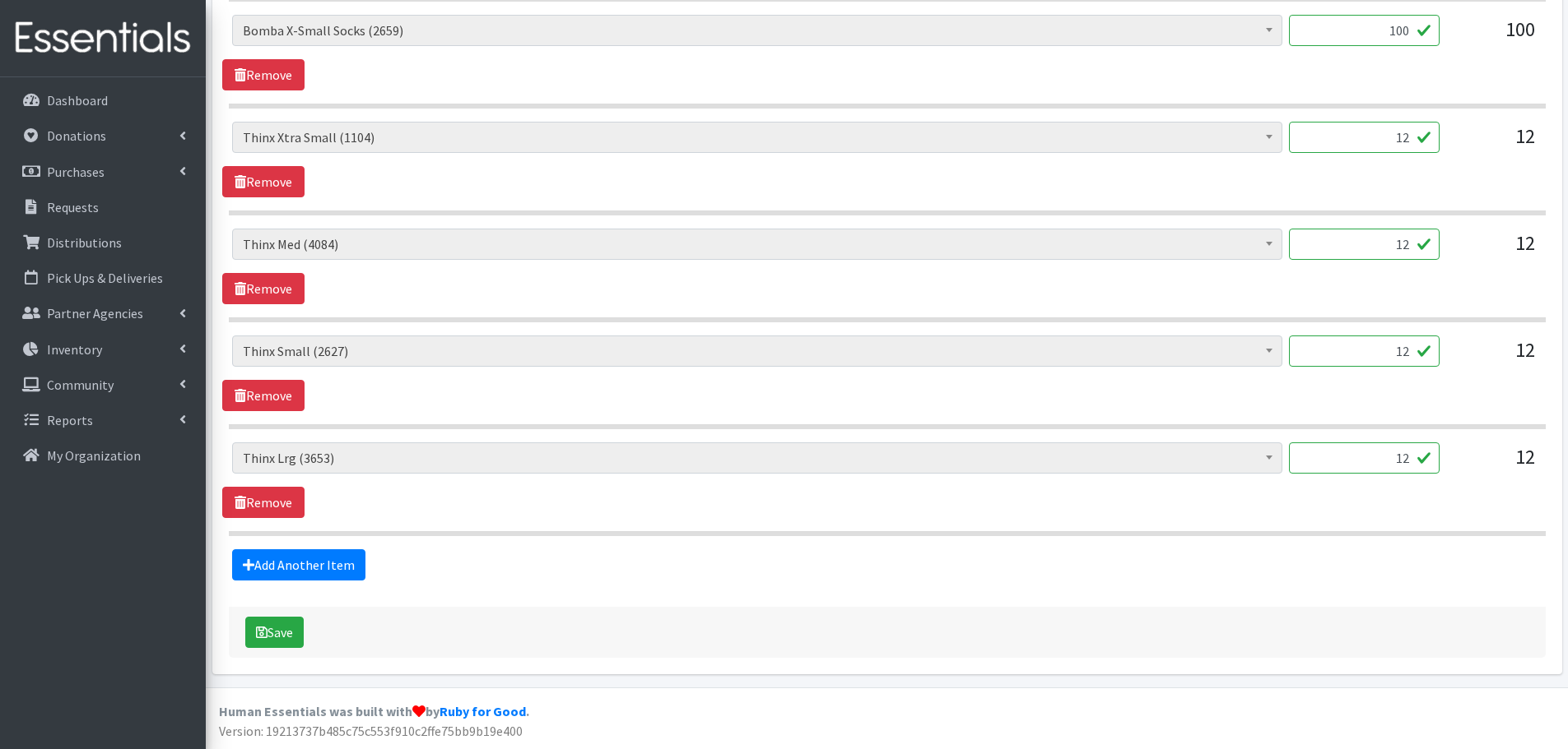
scroll to position [1098, 0]
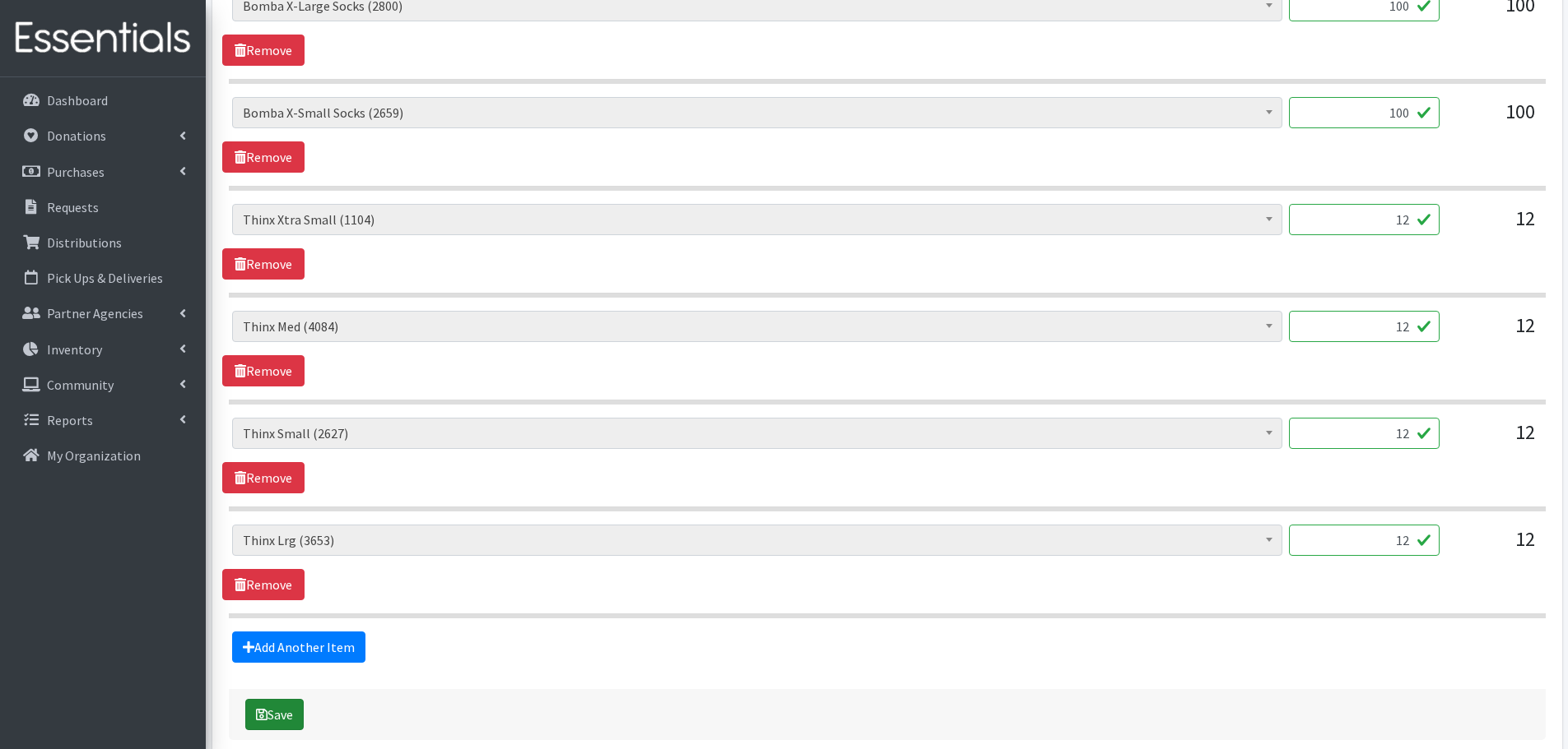
click at [283, 717] on button "Save" at bounding box center [274, 715] width 58 height 31
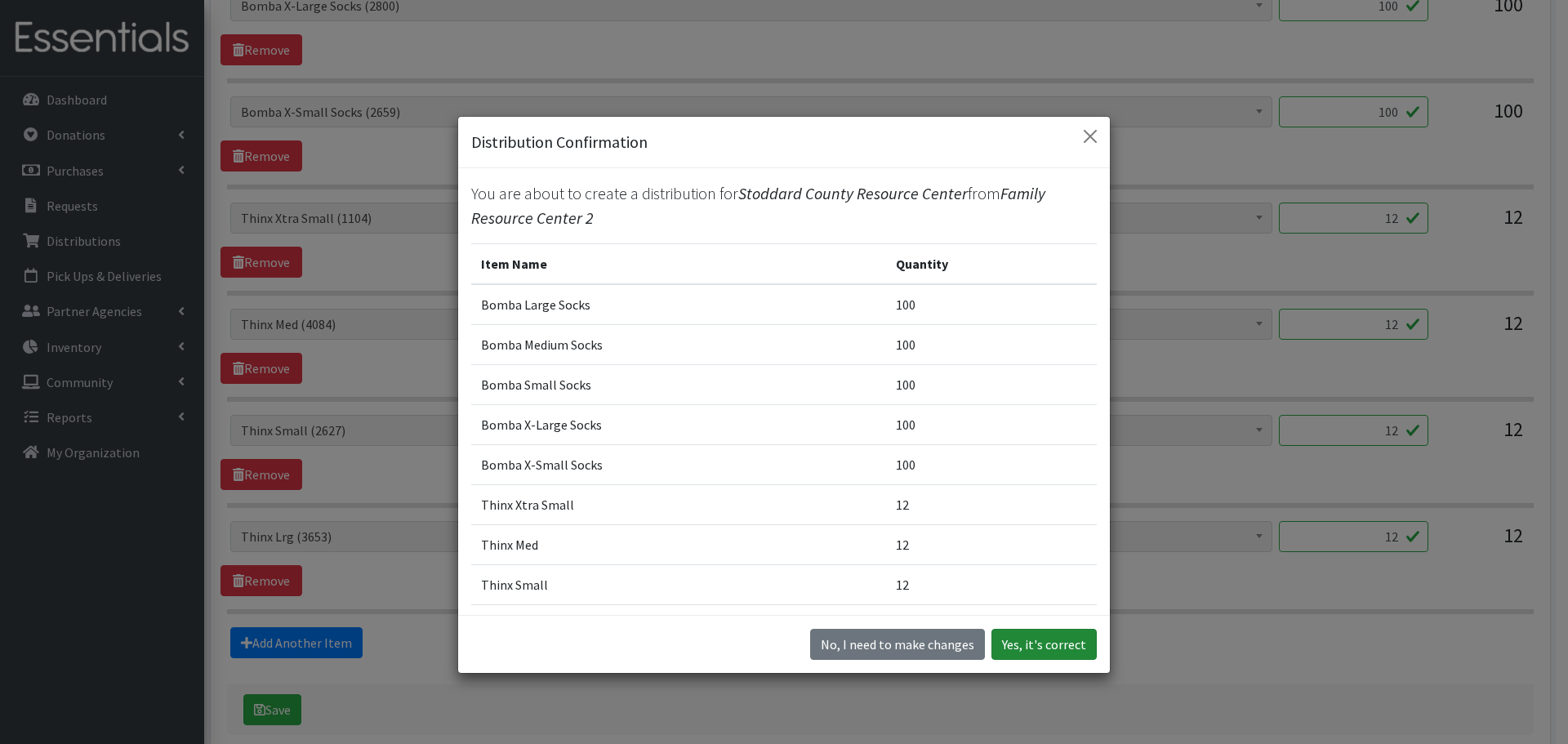
click at [1013, 653] on button "Yes, it's correct" at bounding box center [1044, 645] width 105 height 31
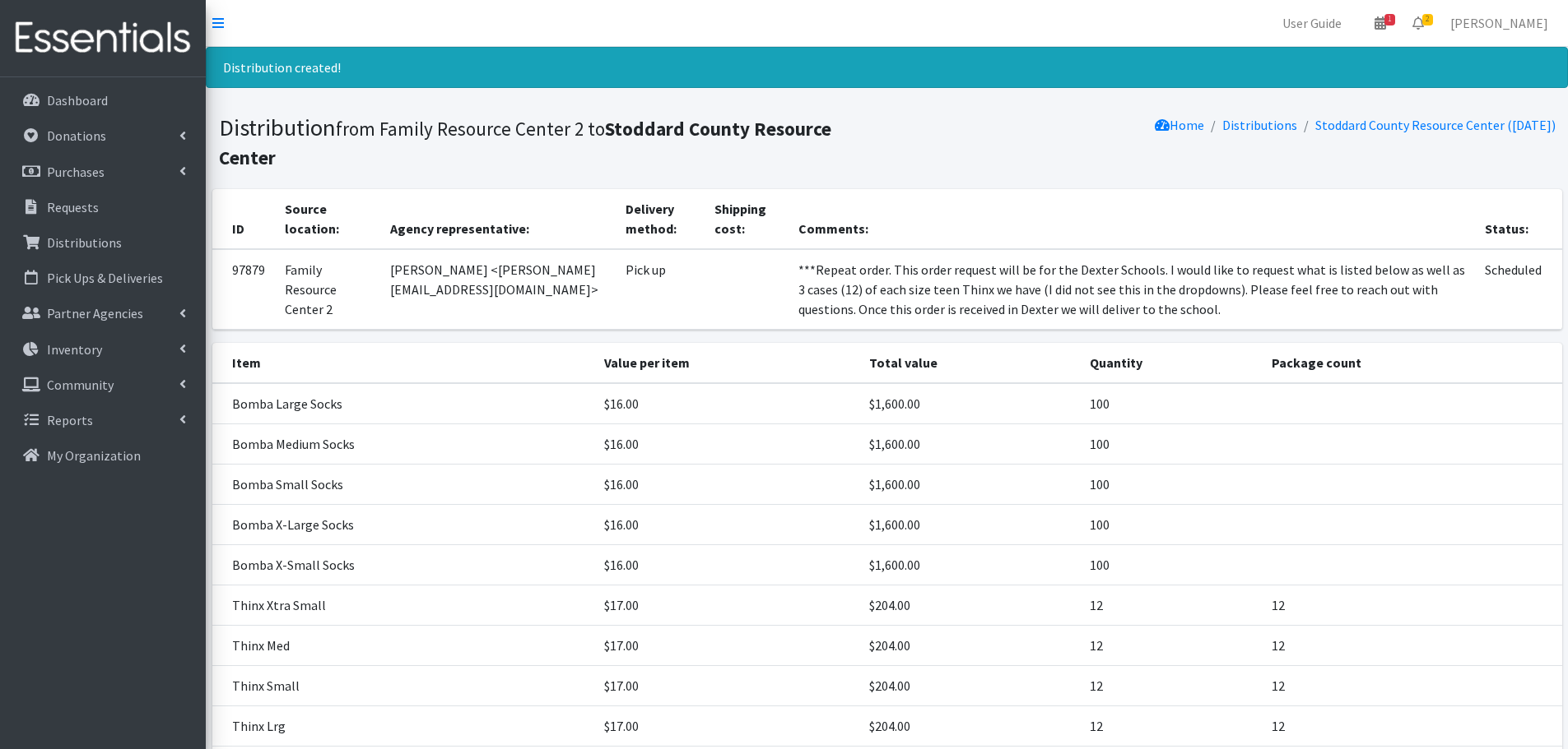
scroll to position [163, 0]
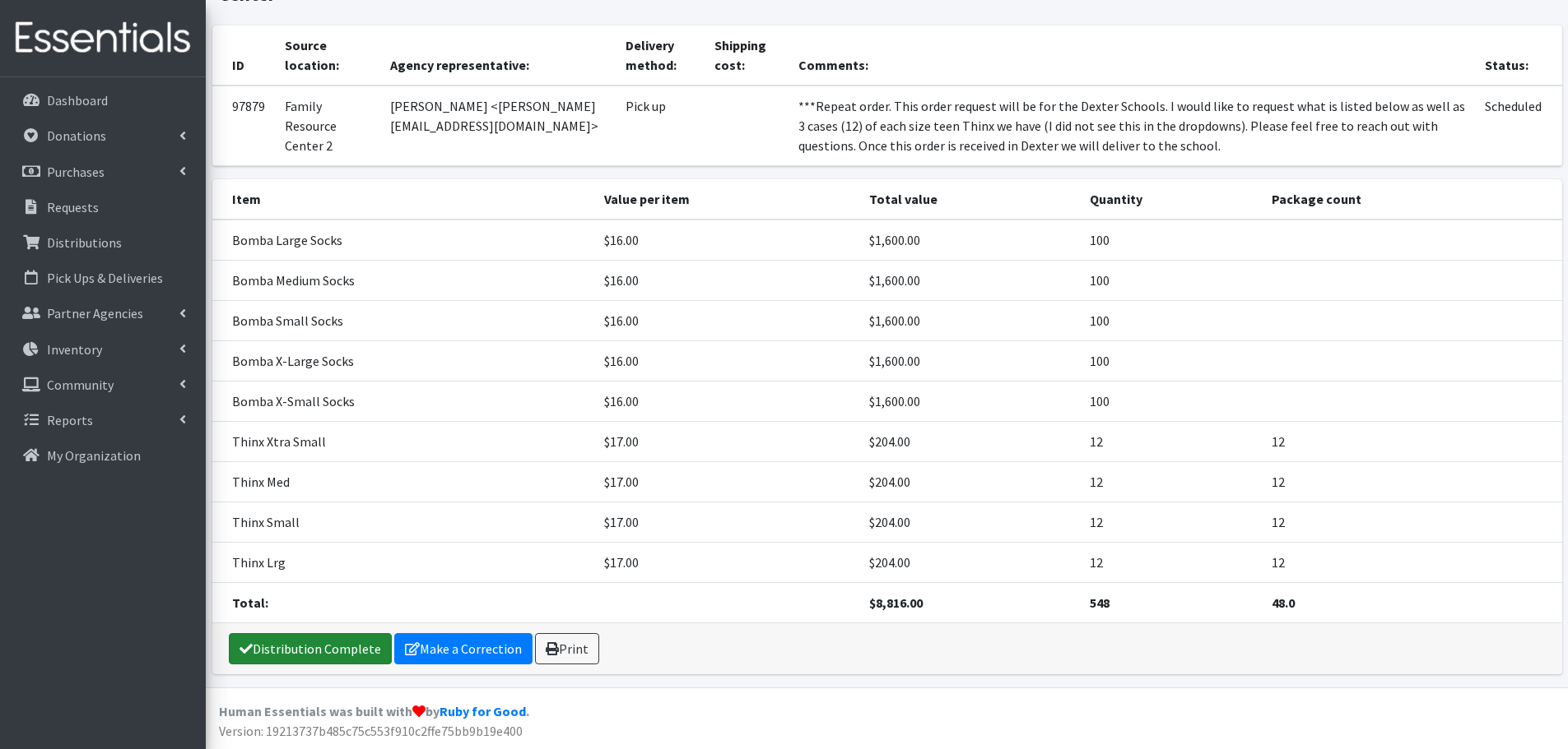
click at [255, 647] on link "Distribution Complete" at bounding box center [310, 649] width 163 height 31
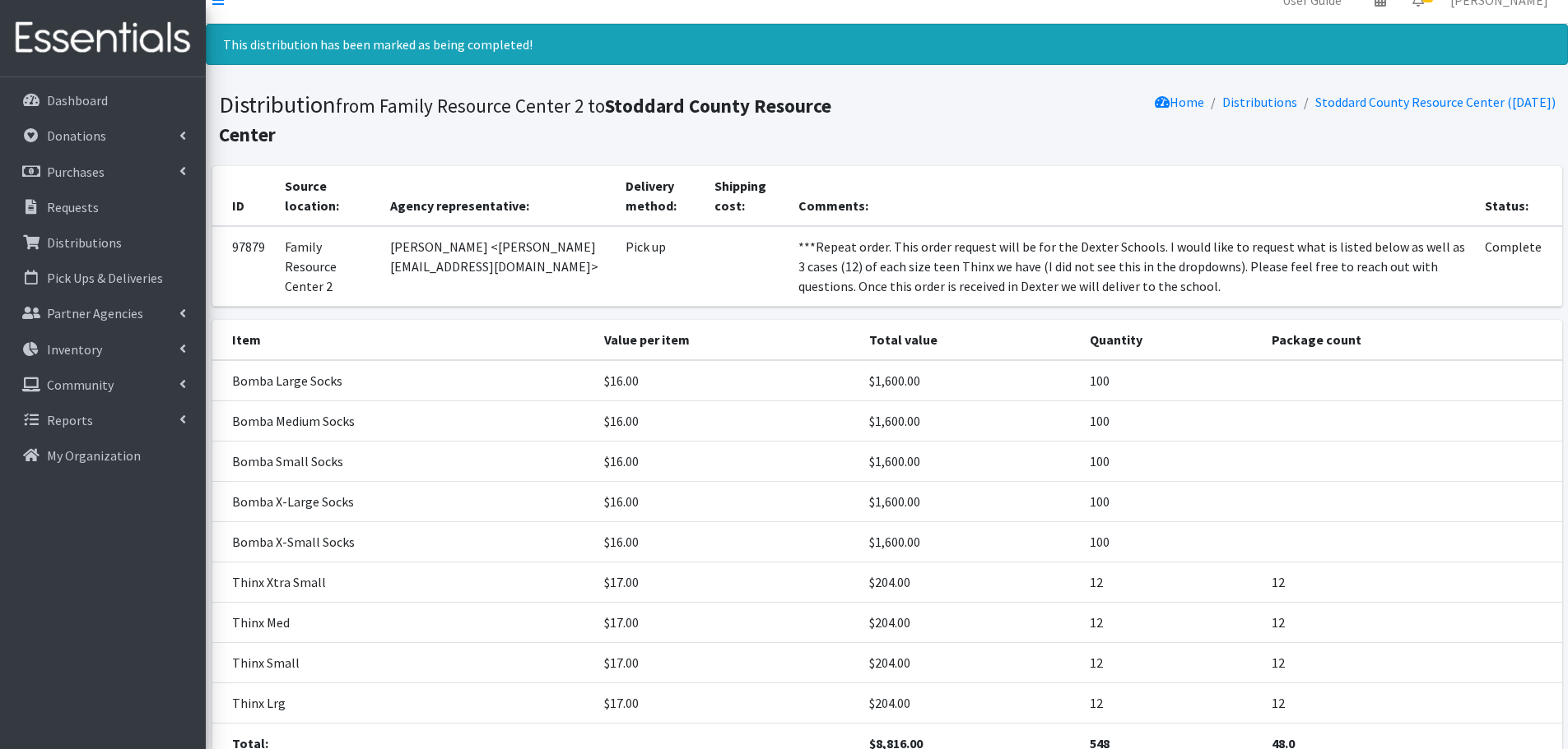
scroll to position [0, 0]
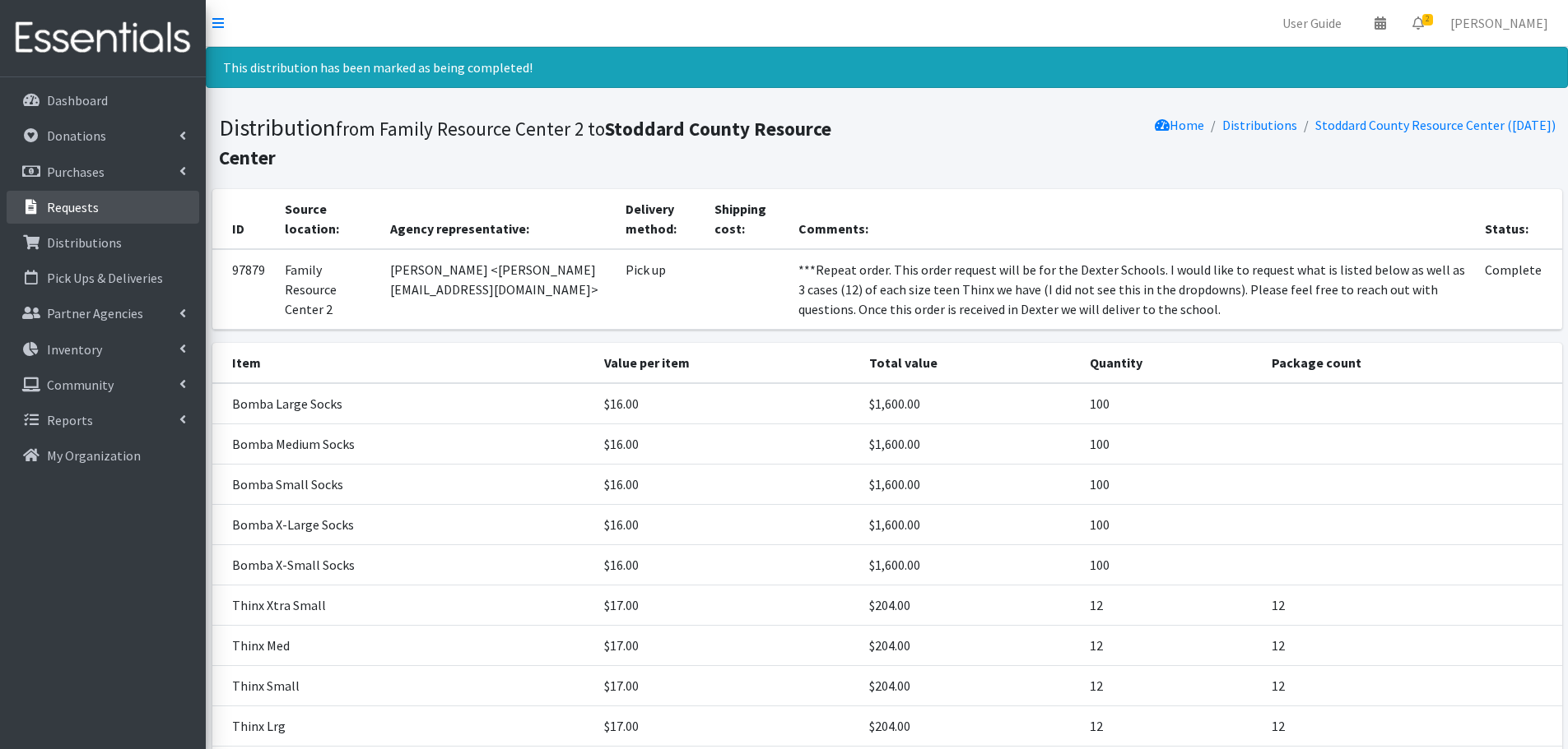
click at [75, 208] on p "Requests" at bounding box center [73, 207] width 52 height 16
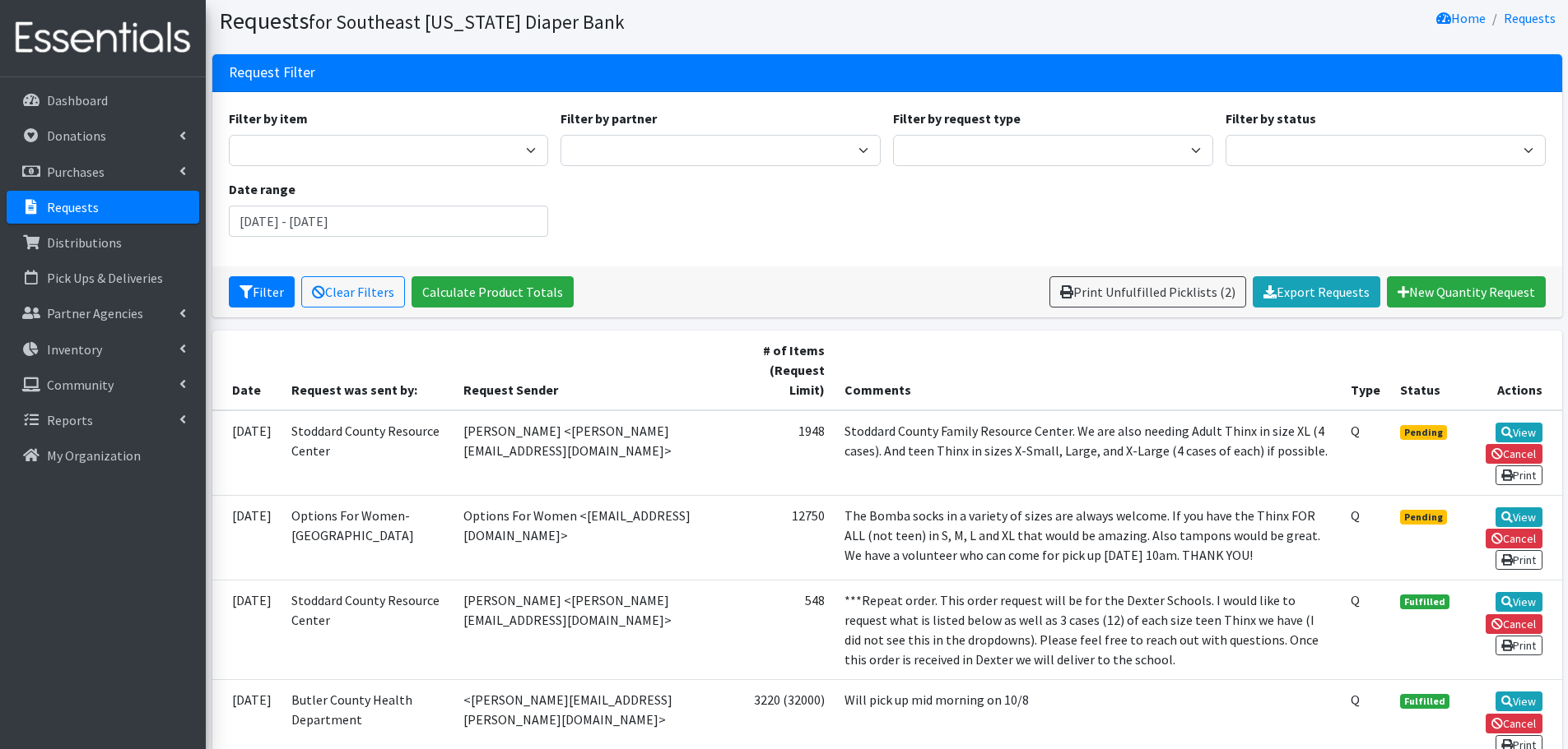
scroll to position [83, 0]
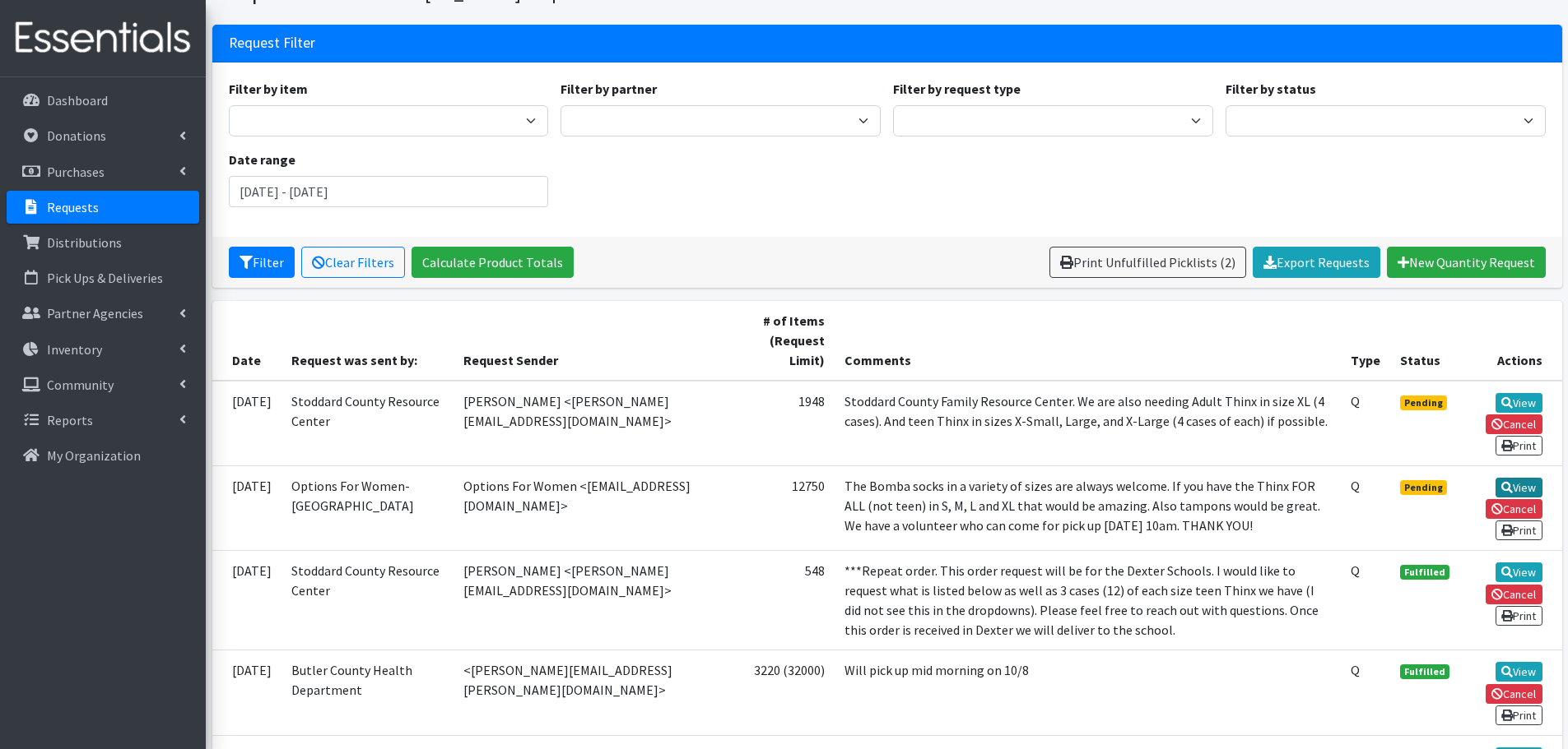
click at [1517, 488] on link "View" at bounding box center [1519, 488] width 47 height 20
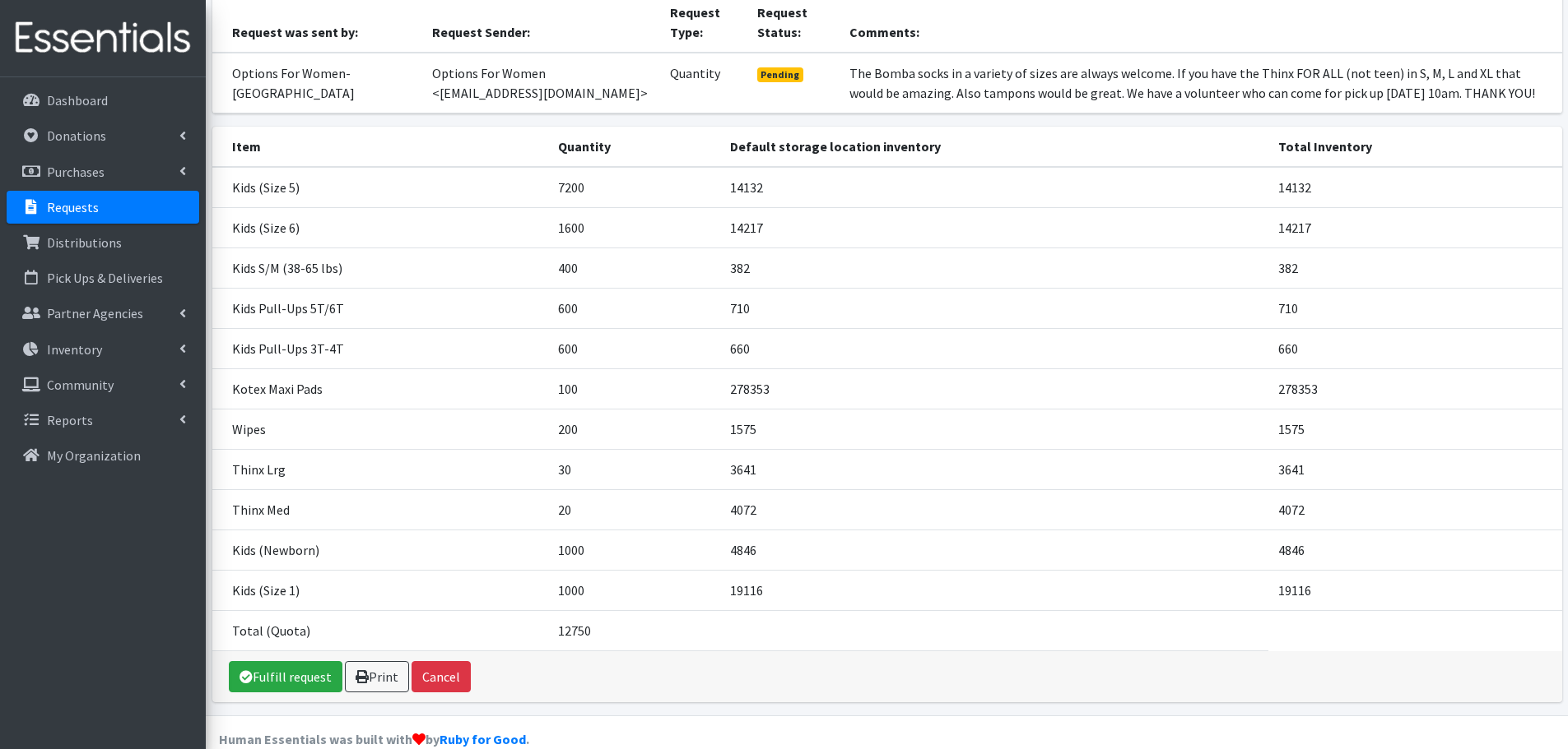
scroll to position [180, 0]
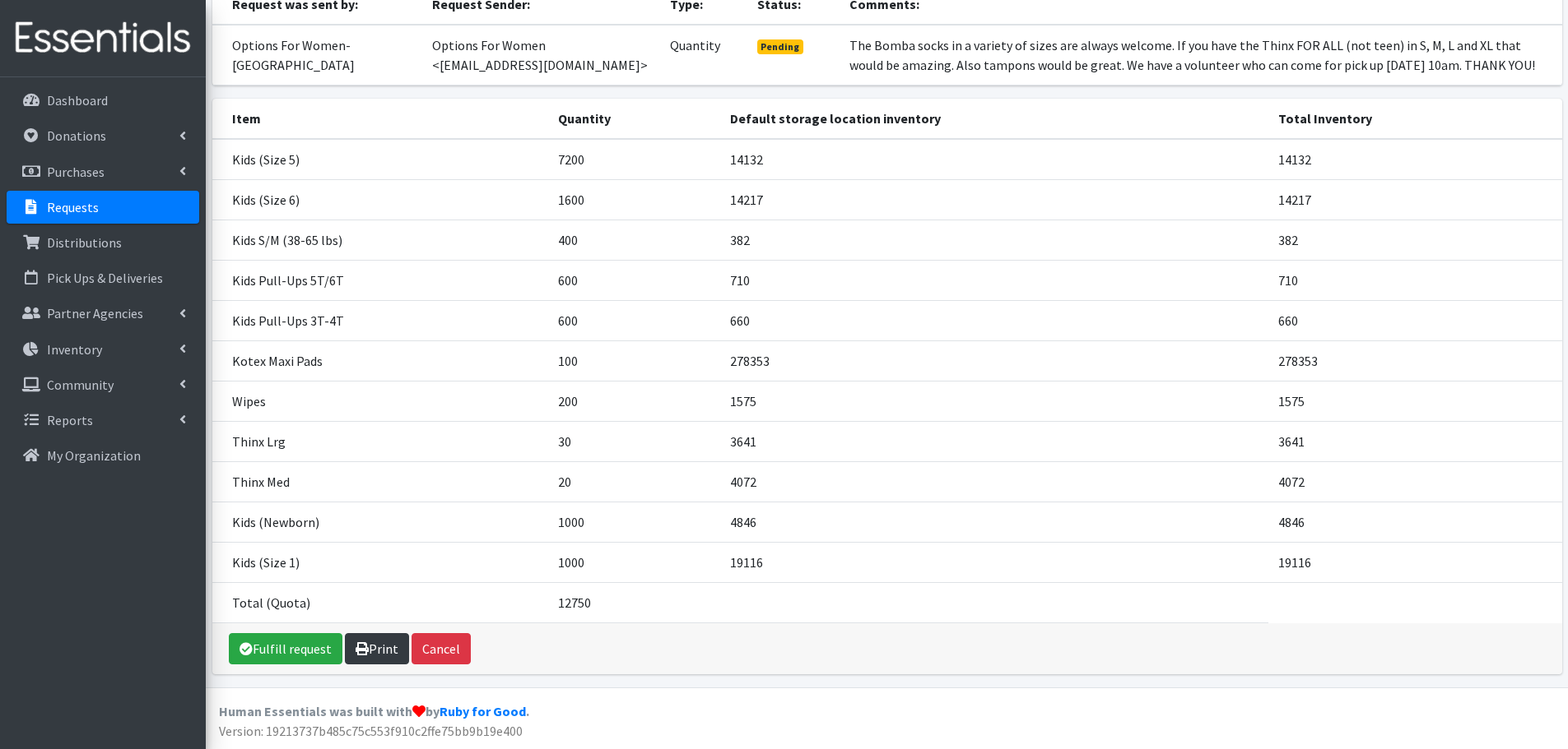
click at [372, 641] on link "Print" at bounding box center [377, 649] width 65 height 31
